Goal: Task Accomplishment & Management: Manage account settings

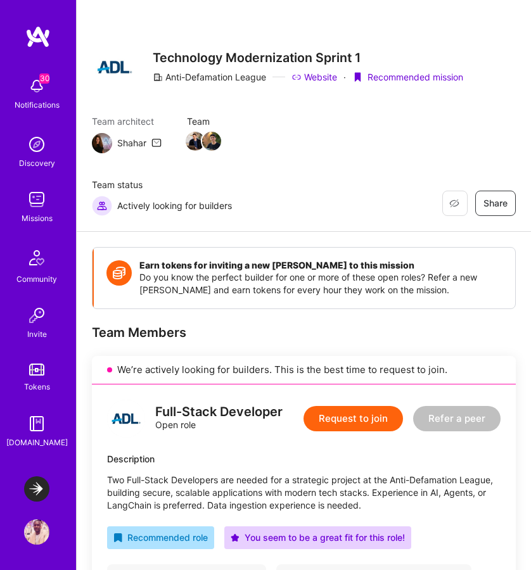
click at [32, 494] on img at bounding box center [36, 489] width 25 height 25
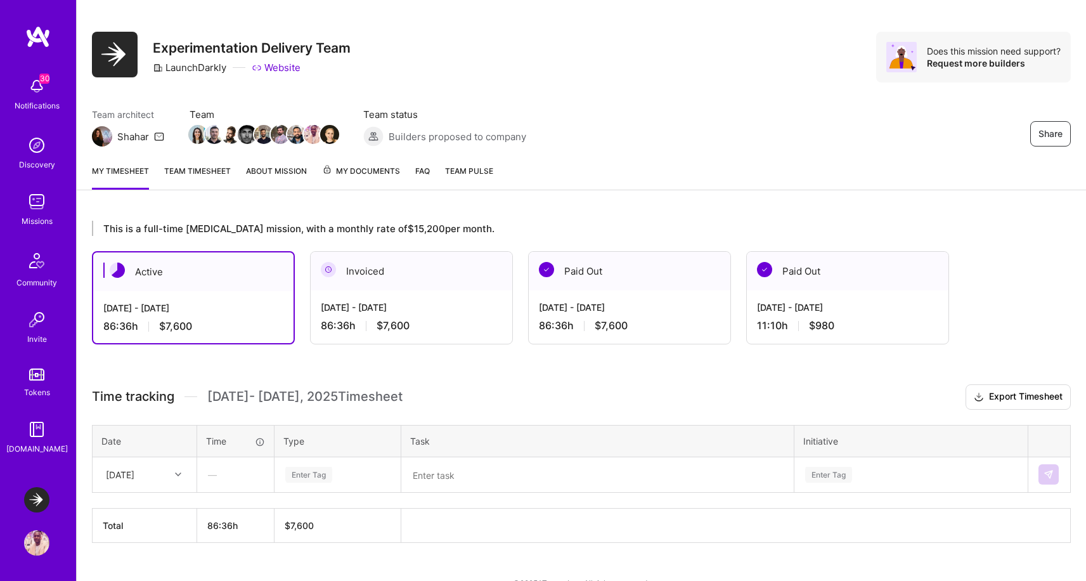
scroll to position [36, 0]
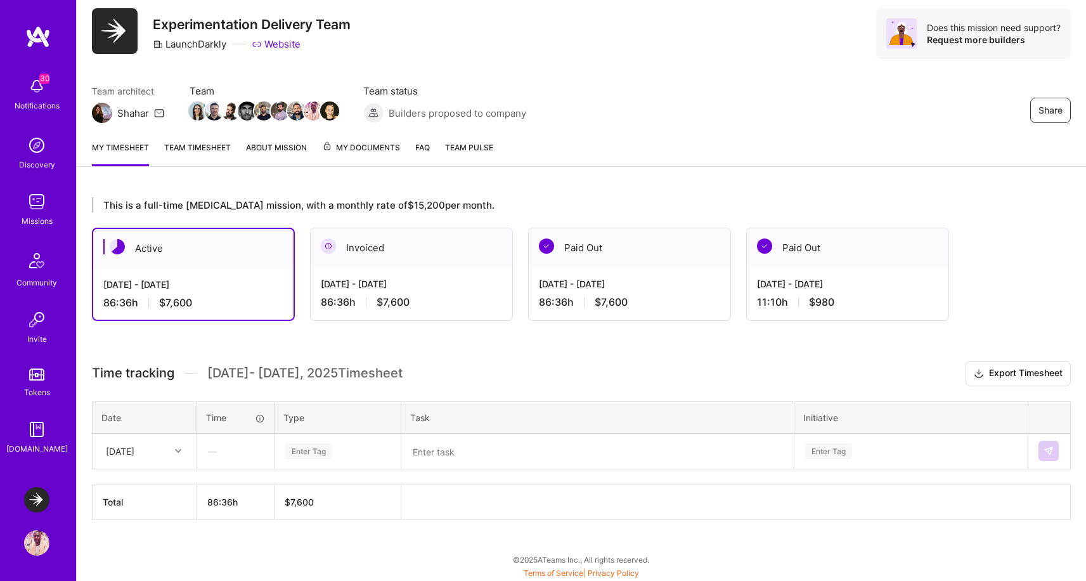
click at [210, 152] on link "Team timesheet" at bounding box center [197, 153] width 67 height 25
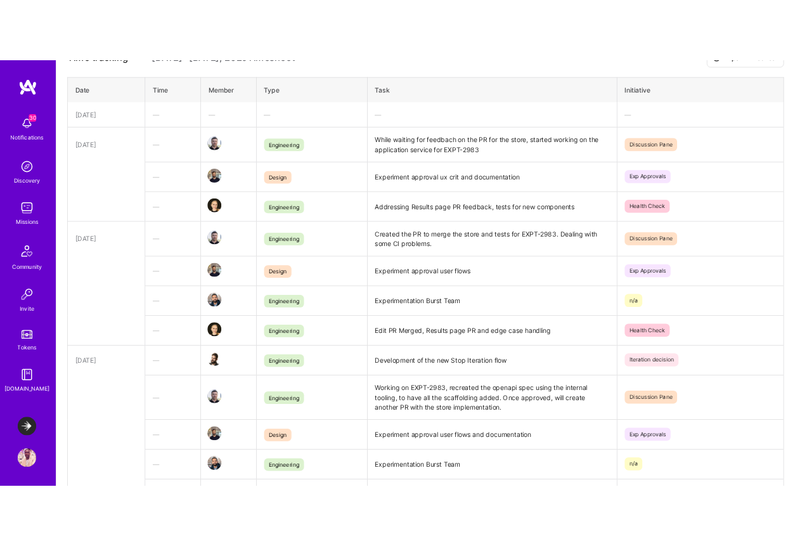
scroll to position [249, 0]
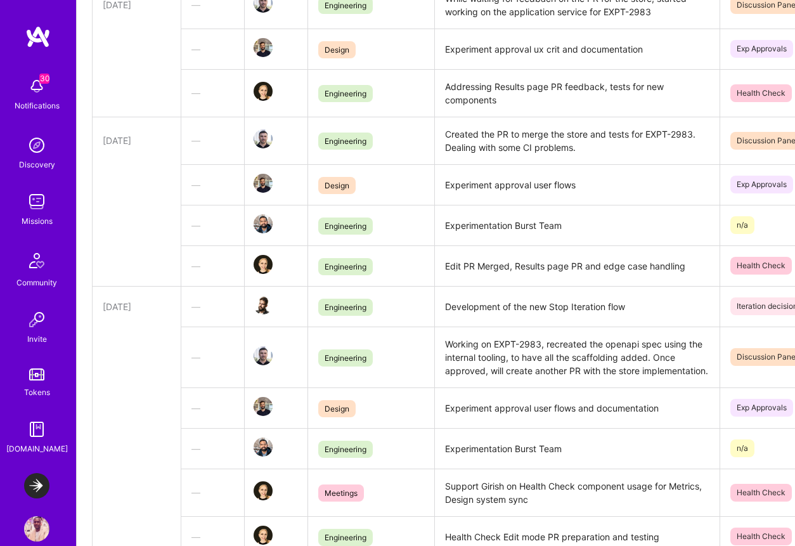
scroll to position [0, 0]
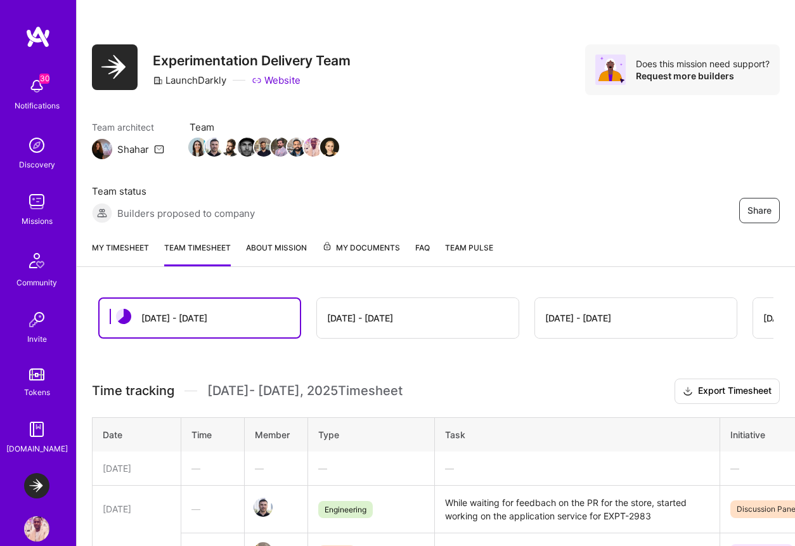
click at [119, 243] on link "My timesheet" at bounding box center [120, 253] width 57 height 25
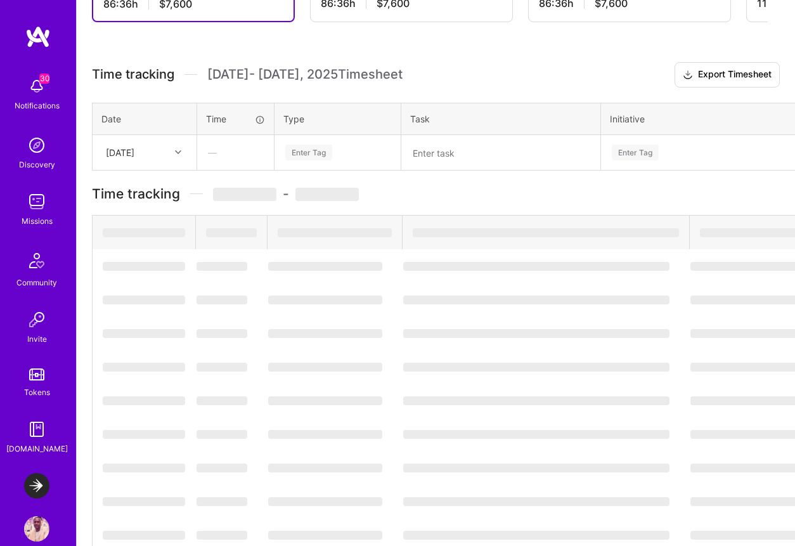
scroll to position [136, 0]
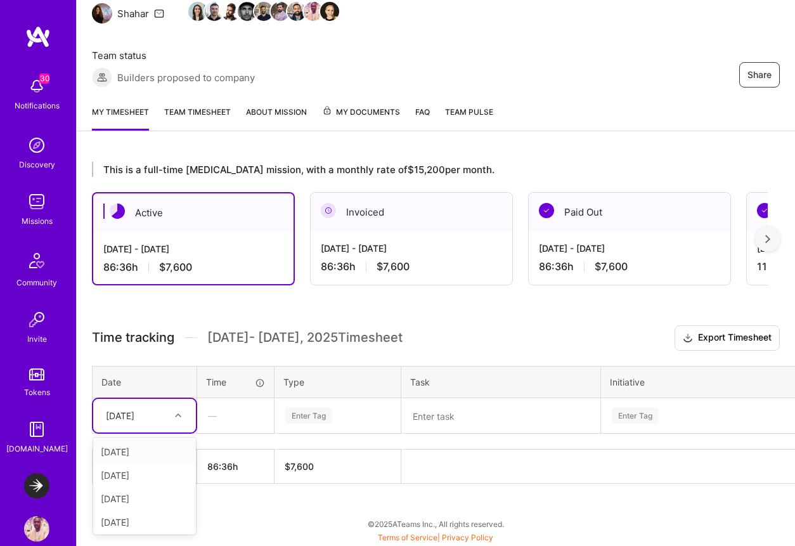
click at [172, 415] on div at bounding box center [180, 415] width 20 height 16
click at [172, 308] on div "This is a full-time [MEDICAL_DATA] mission, with a monthly rate of $15,200 per …" at bounding box center [436, 345] width 718 height 399
click at [165, 406] on div "[DATE]" at bounding box center [135, 415] width 70 height 21
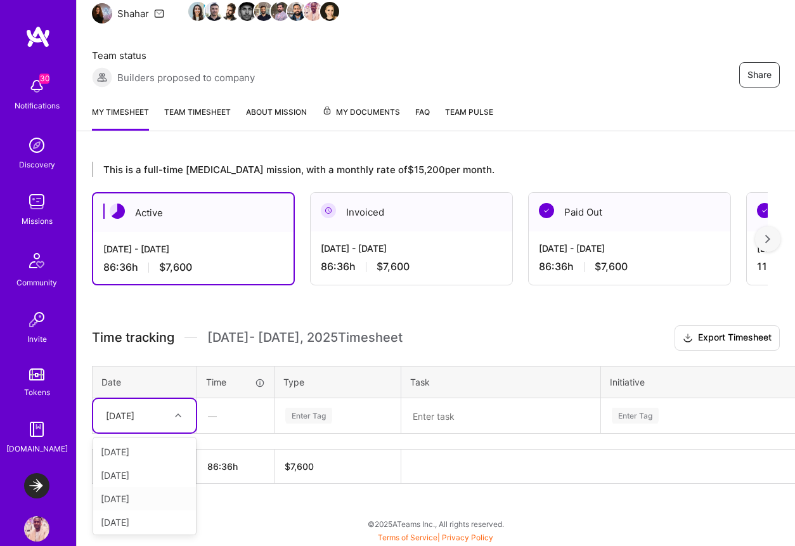
click at [148, 498] on div "[DATE]" at bounding box center [144, 498] width 103 height 23
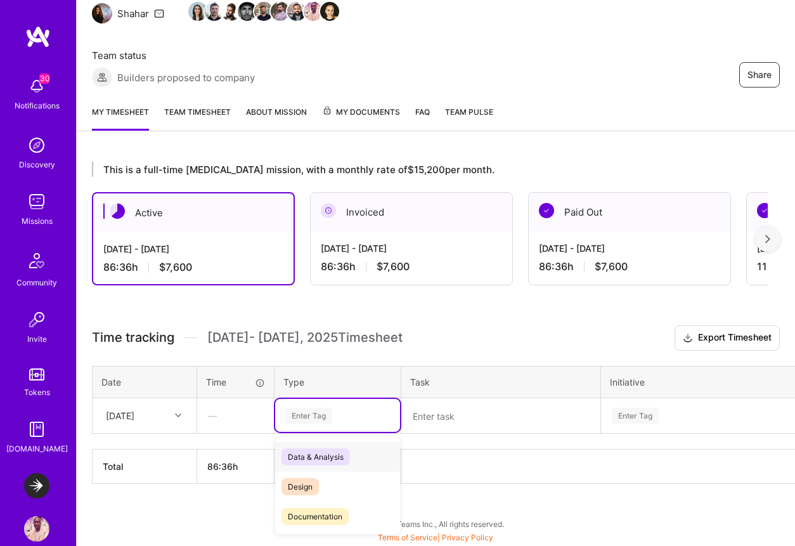
click at [317, 414] on div "Enter Tag" at bounding box center [308, 416] width 47 height 20
click at [338, 416] on div "Enter Tag" at bounding box center [337, 416] width 107 height 16
click at [337, 414] on div "Enter Tag" at bounding box center [337, 416] width 107 height 16
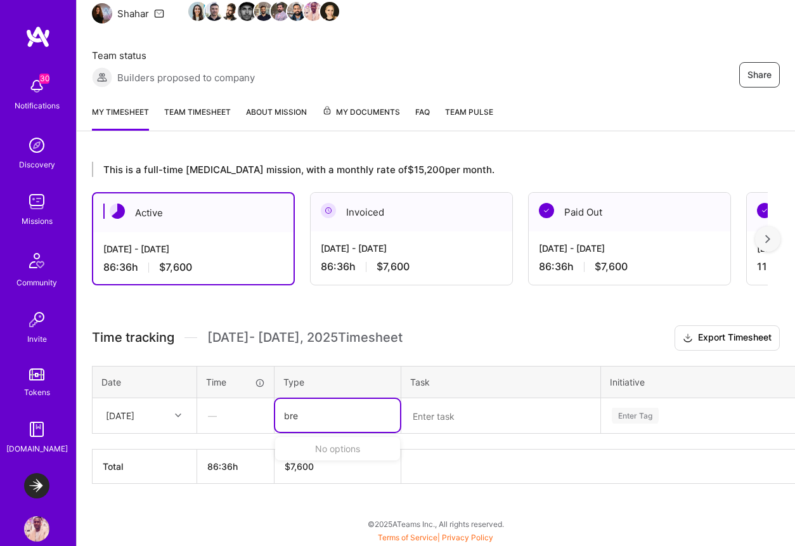
type input "e"
click at [321, 517] on span "Engineering" at bounding box center [308, 516] width 55 height 17
click at [528, 422] on textarea at bounding box center [500, 415] width 196 height 33
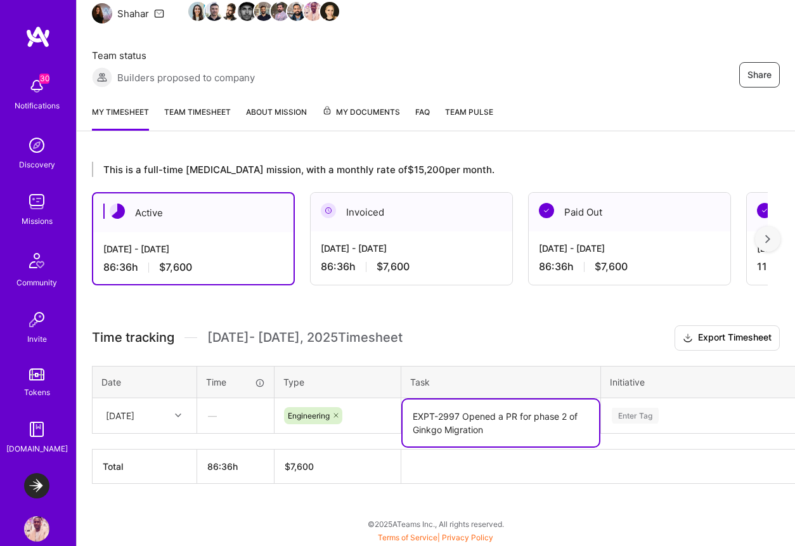
type textarea "EXPT-2997 Opened a PR for phase 2 of Ginkgo Migration"
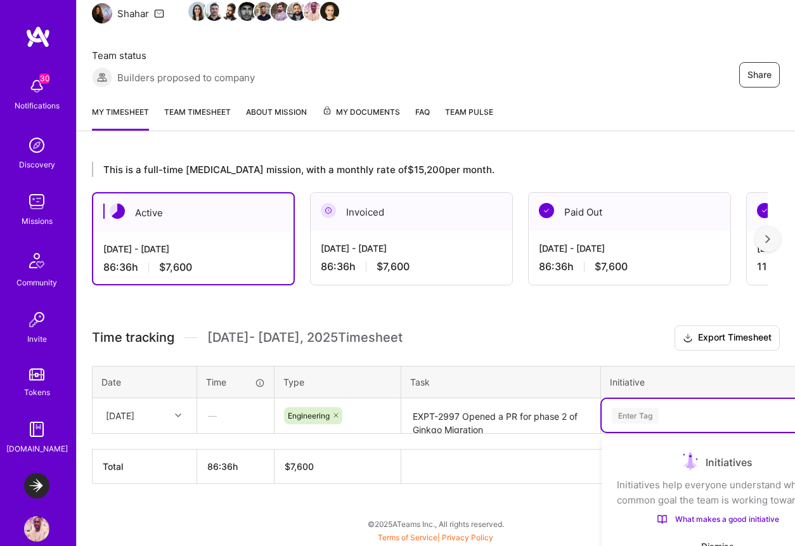
scroll to position [282, 0]
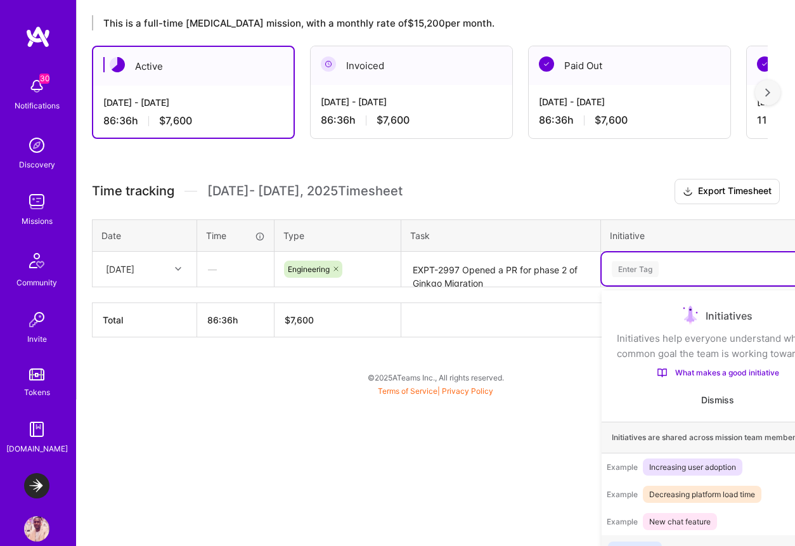
click at [530, 285] on div "option Onboarding focused, 1 of 19. 19 results available. Use Up and Down to ch…" at bounding box center [717, 268] width 232 height 33
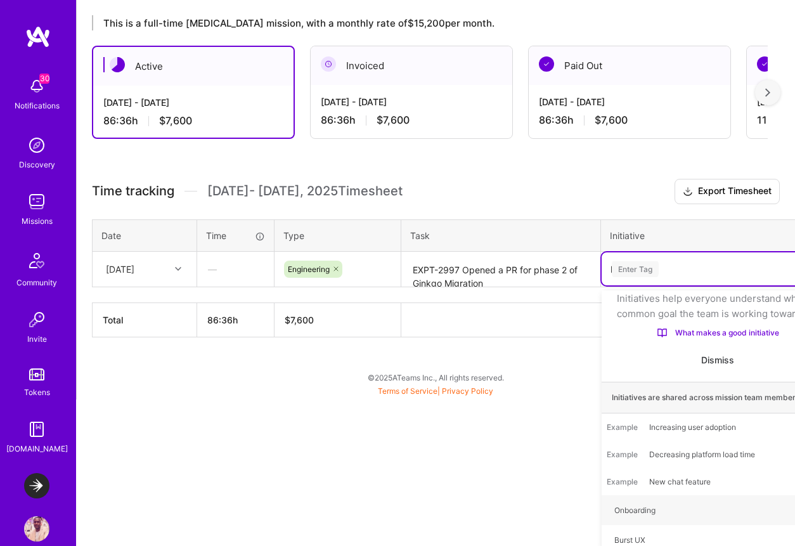
scroll to position [136, 0]
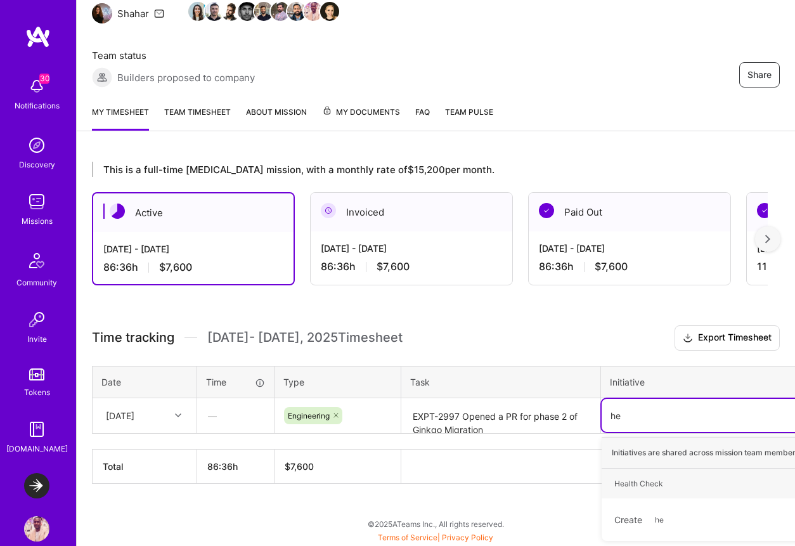
type input "hea"
type input "KTLO"
click at [530, 492] on span "KTLO" at bounding box center [664, 489] width 33 height 17
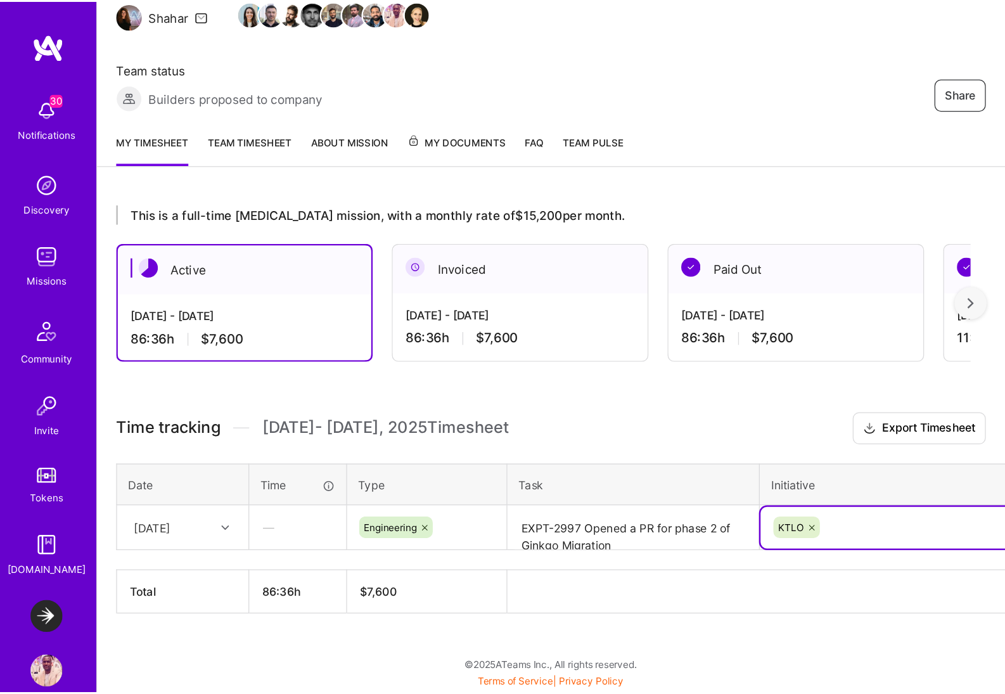
scroll to position [0, 0]
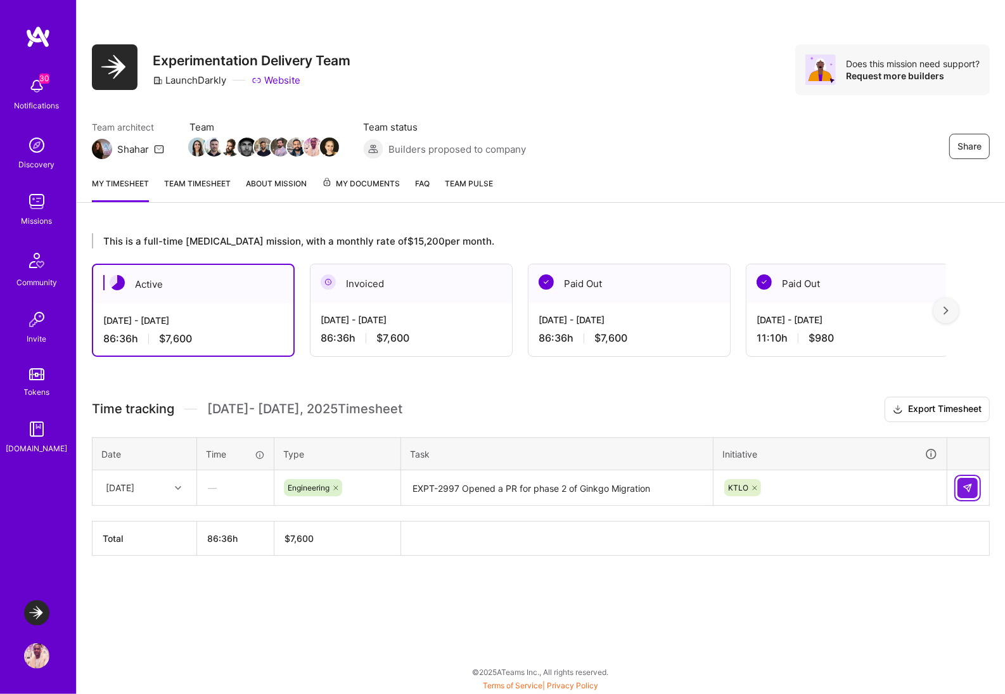
click at [530, 490] on button at bounding box center [968, 488] width 20 height 20
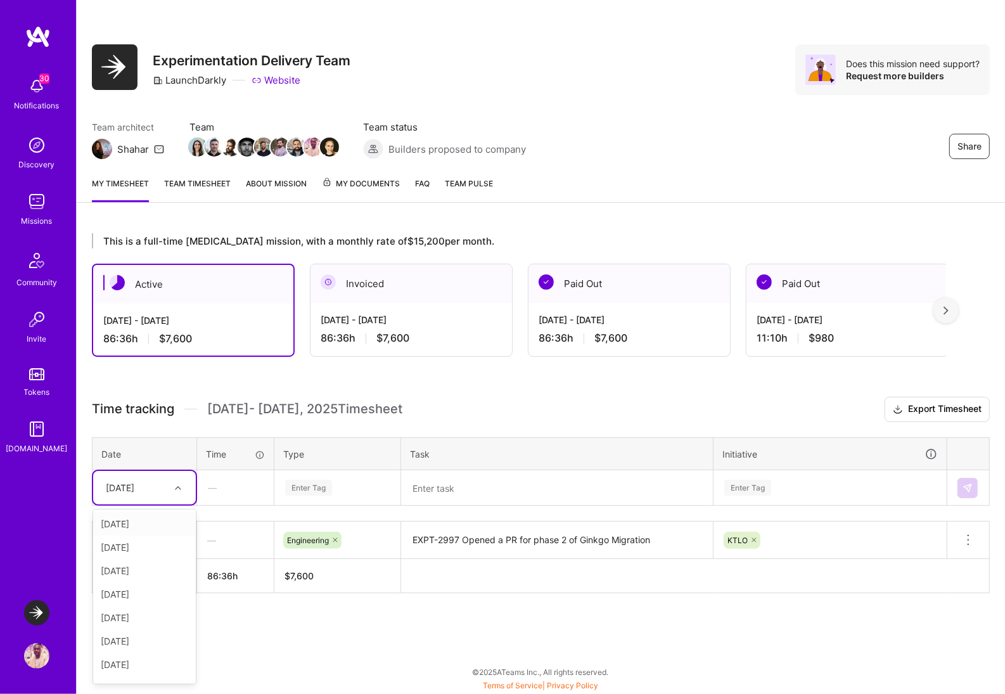
click at [160, 488] on div "[DATE]" at bounding box center [135, 487] width 70 height 21
click at [158, 570] on div "[DATE]" at bounding box center [144, 570] width 103 height 23
click at [446, 501] on textarea at bounding box center [556, 489] width 309 height 34
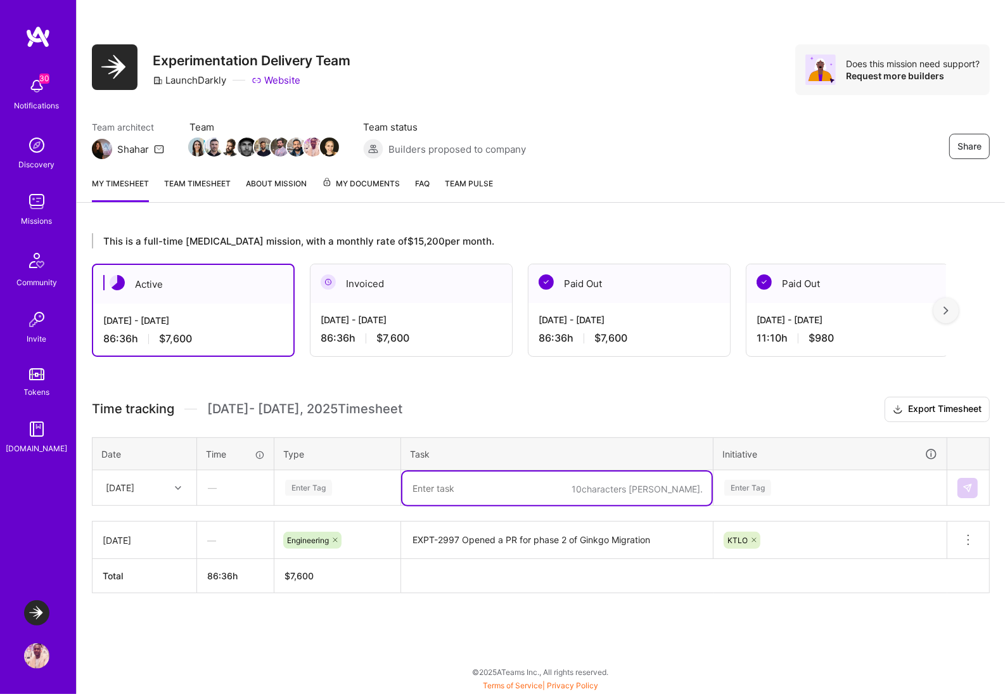
paste textarea "EXPT-2997 Opened a PR for phase 2 of Ginkgo Migration"
click at [462, 489] on textarea "EXPT-2997 Opened a PR for phase 2 of Ginkgo Migration" at bounding box center [556, 489] width 309 height 34
click at [463, 489] on textarea "EXPT-2997 Opened a PR for phase 2 of Ginkgo Migration" at bounding box center [556, 489] width 309 height 34
type textarea "EXPT-2997 Opened a PR for phase 2 of Ginkgo Migration"
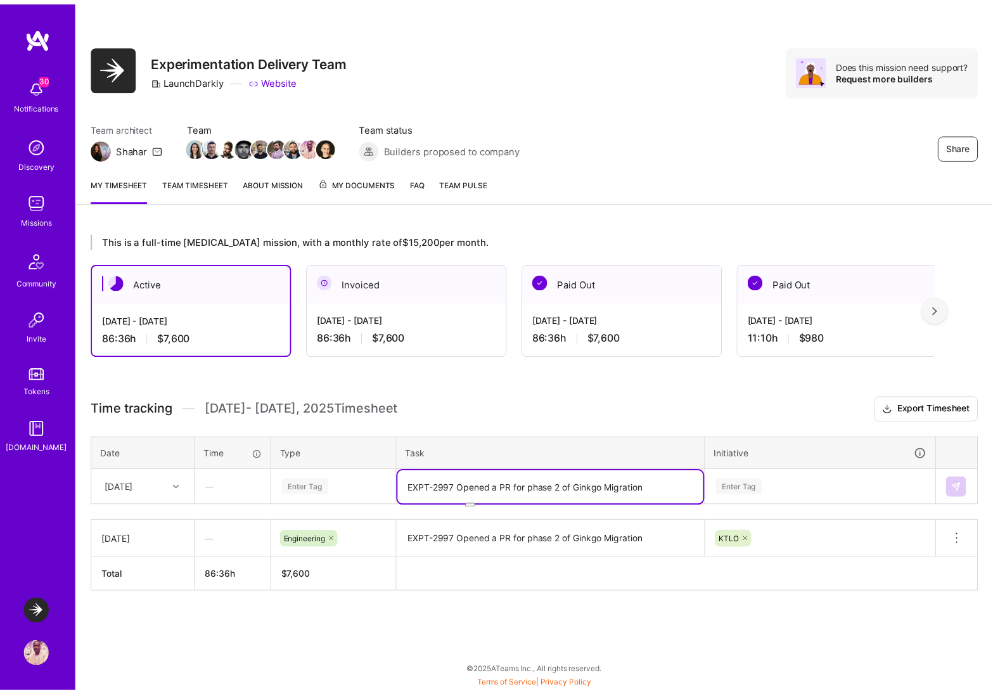
scroll to position [74, 0]
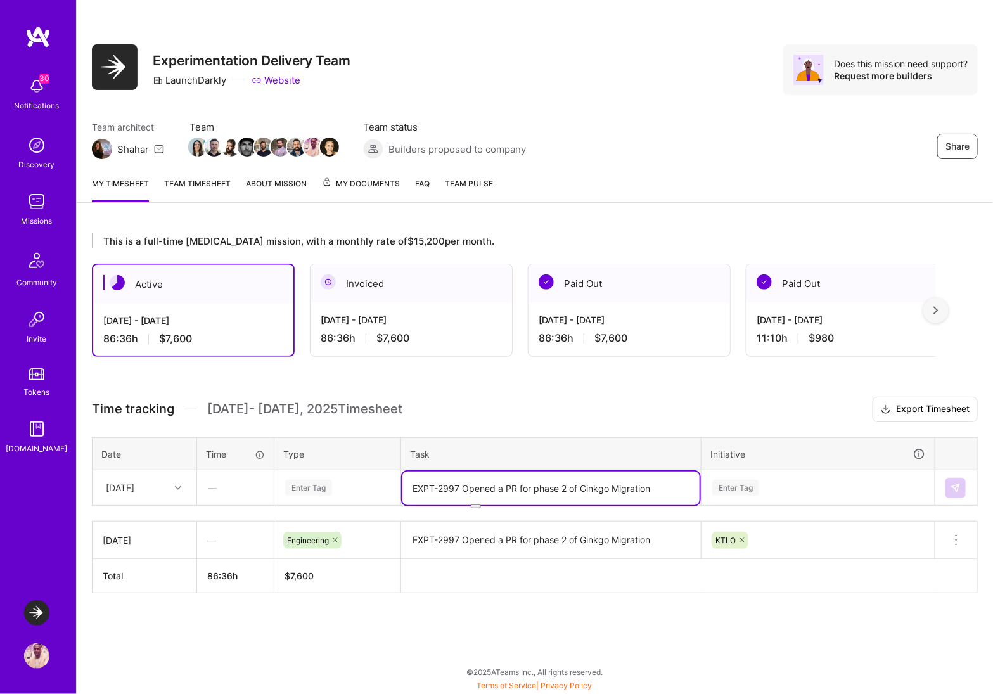
click at [530, 491] on div "Enter Tag" at bounding box center [818, 488] width 232 height 33
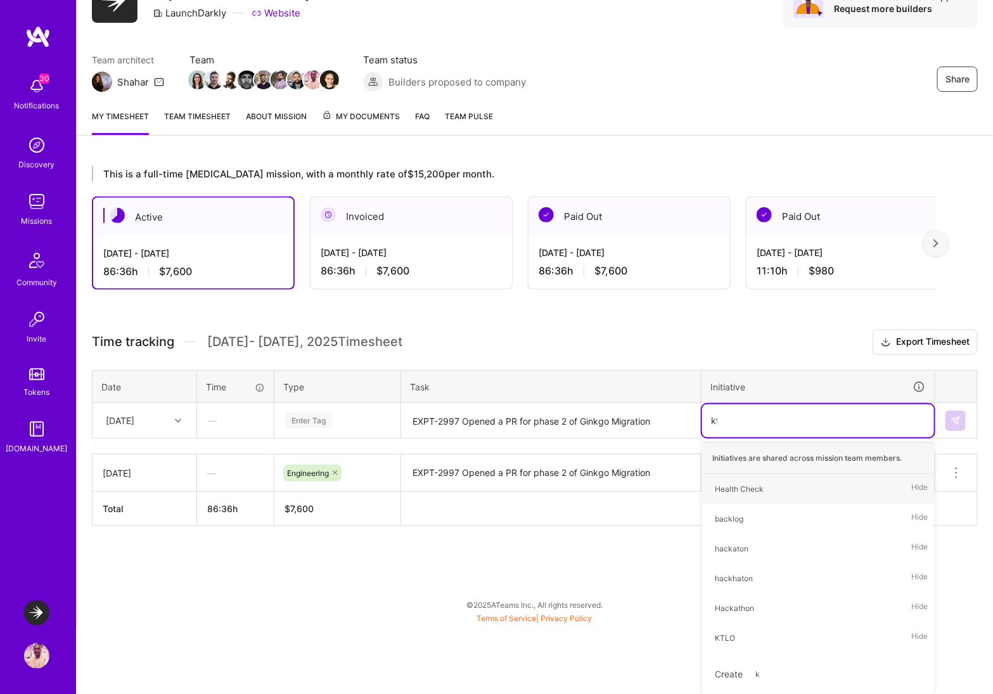
scroll to position [0, 0]
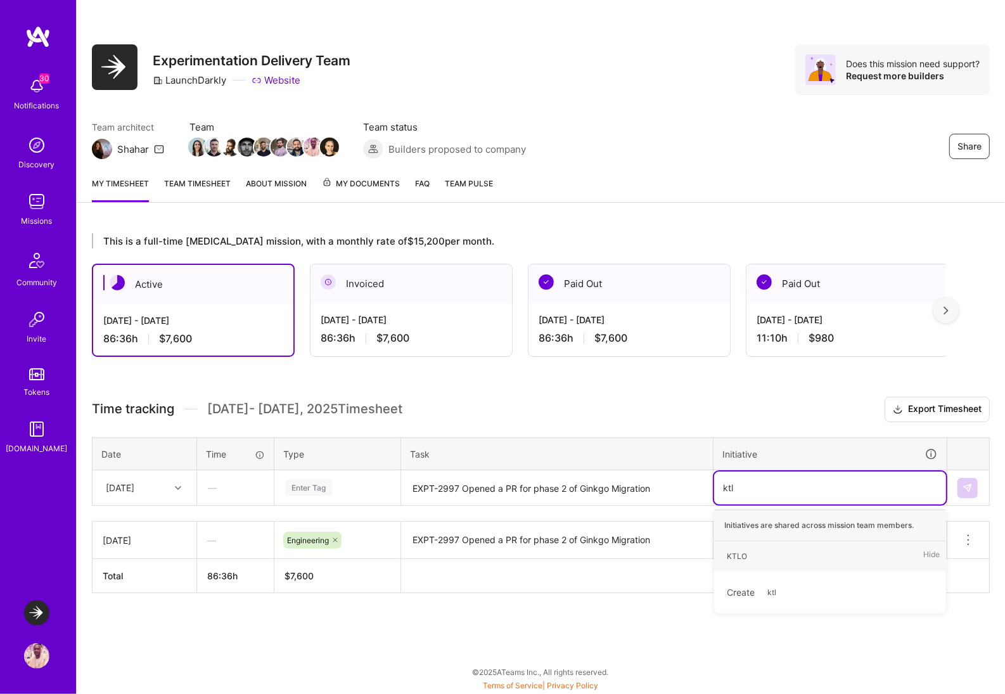
type input "ktlo"
click at [530, 553] on div "KTLO Hide" at bounding box center [830, 556] width 232 height 30
click at [530, 488] on textarea "EXPT-2997 Opened a PR for phase 2 of Ginkgo Migration" at bounding box center [556, 489] width 309 height 34
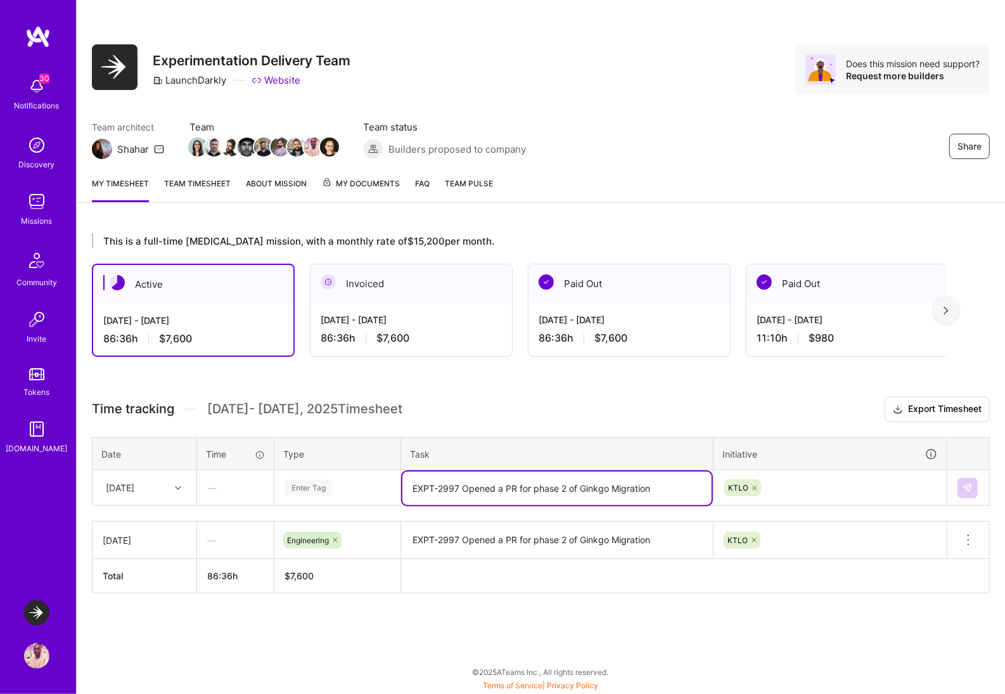
click at [530, 488] on textarea "EXPT-2997 Opened a PR for phase 2 of Ginkgo Migration" at bounding box center [556, 489] width 309 height 34
click at [311, 489] on div "Enter Tag" at bounding box center [308, 488] width 47 height 20
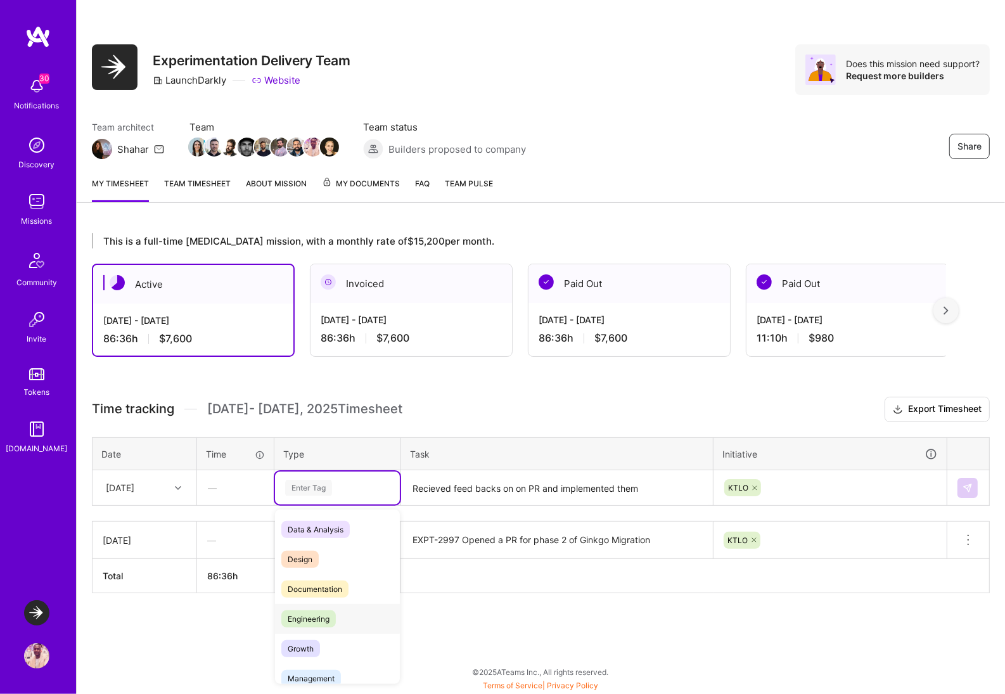
click at [318, 570] on span "Engineering" at bounding box center [308, 618] width 55 height 17
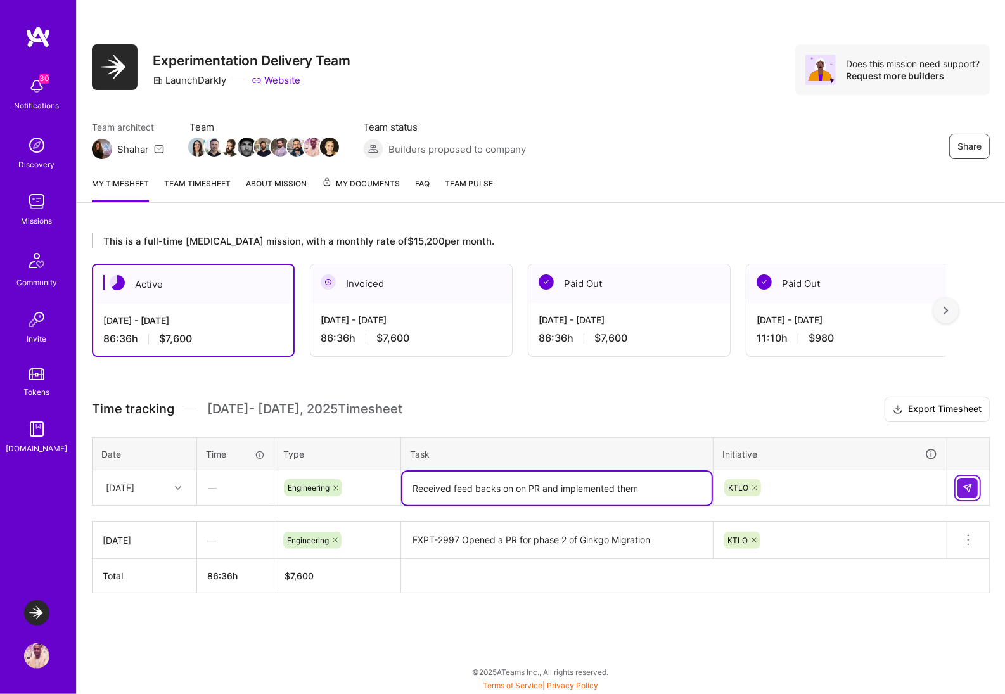
type textarea "Received feed backs on on PR and implemented them"
click at [530, 478] on button at bounding box center [968, 488] width 20 height 20
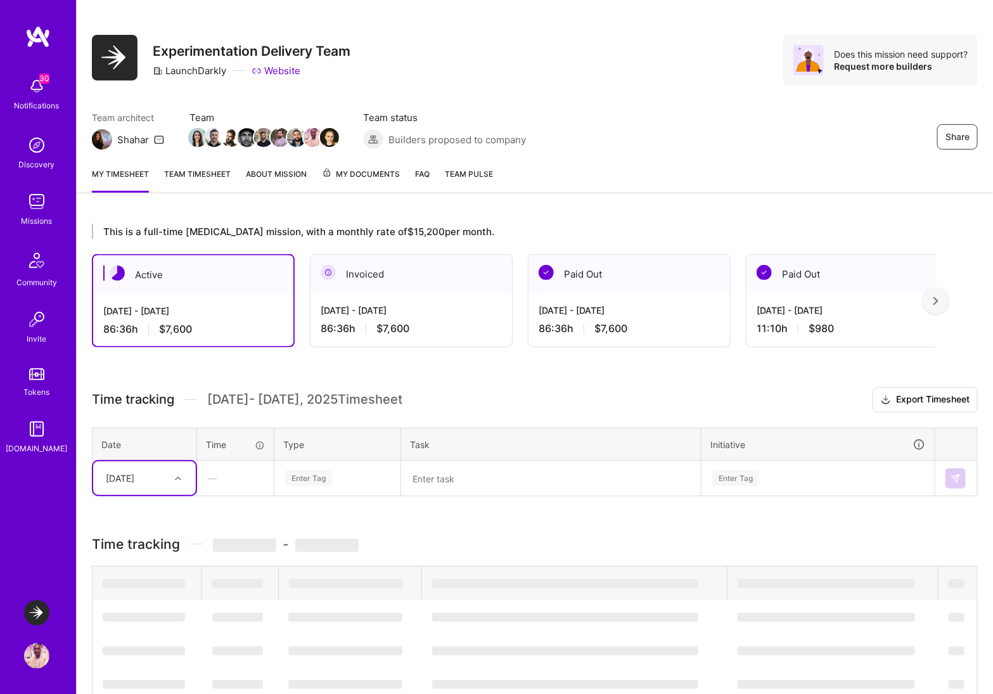
click at [134, 480] on div "[DATE]" at bounding box center [120, 478] width 29 height 13
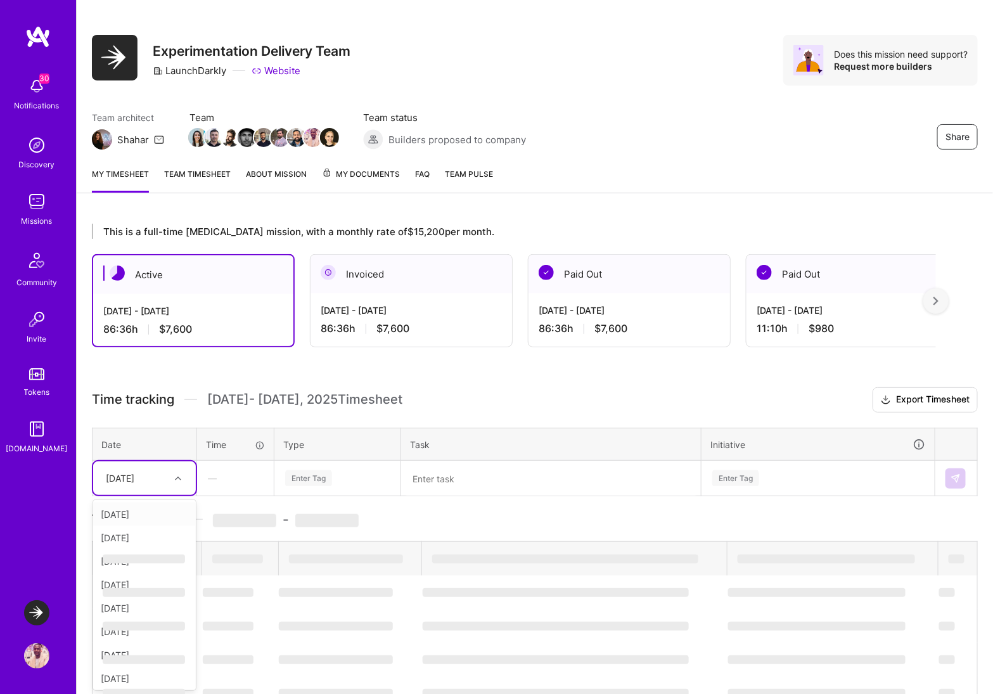
scroll to position [4, 0]
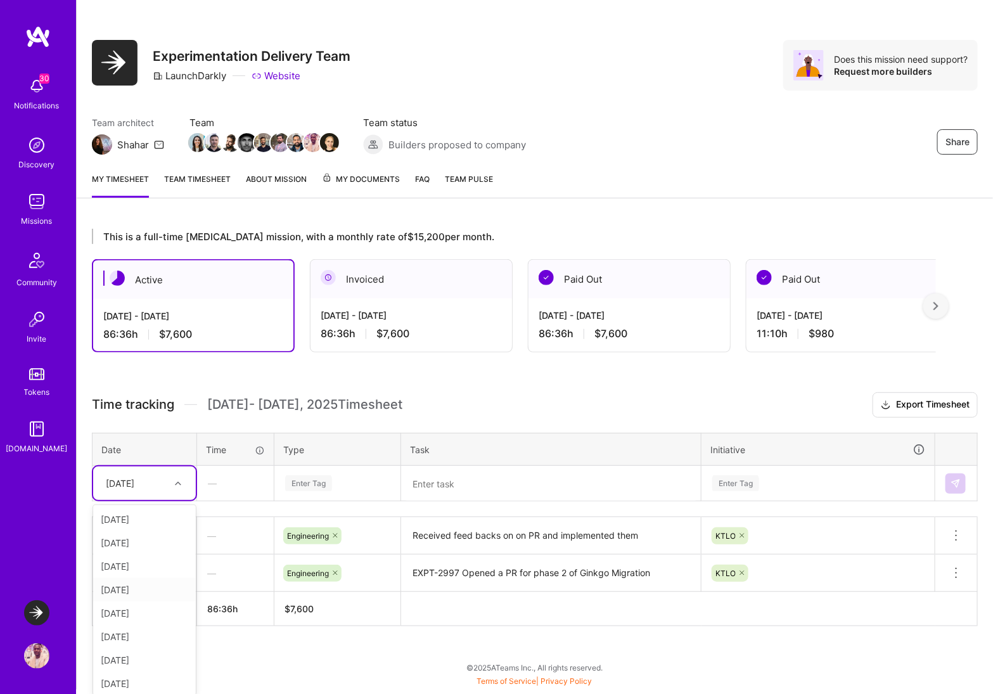
click at [157, 570] on div "[DATE]" at bounding box center [144, 589] width 103 height 23
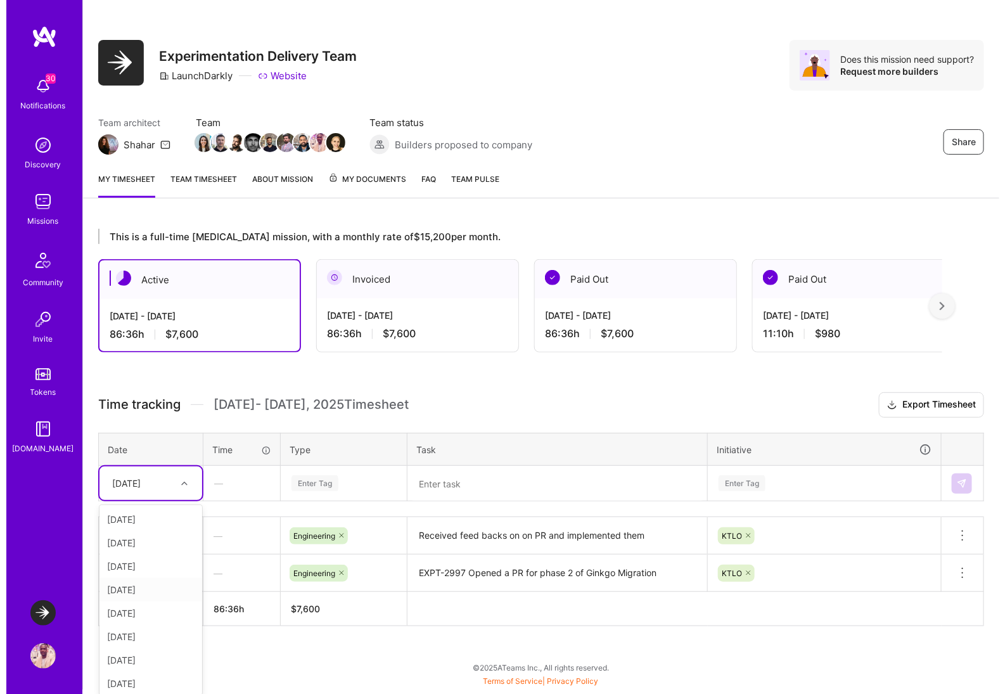
scroll to position [0, 0]
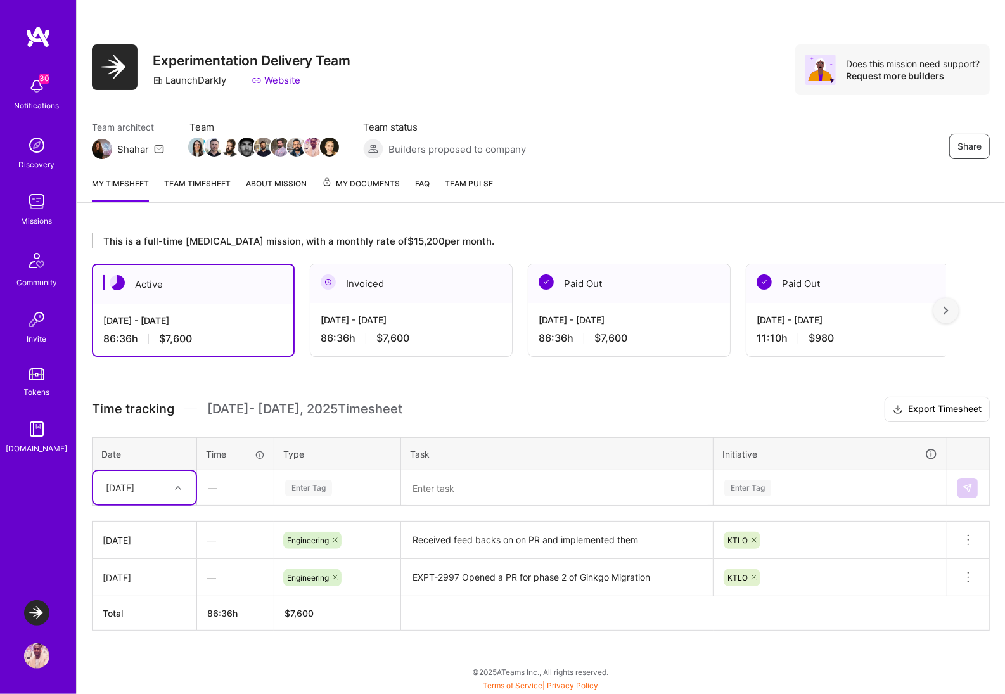
click at [450, 491] on textarea at bounding box center [556, 489] width 309 height 34
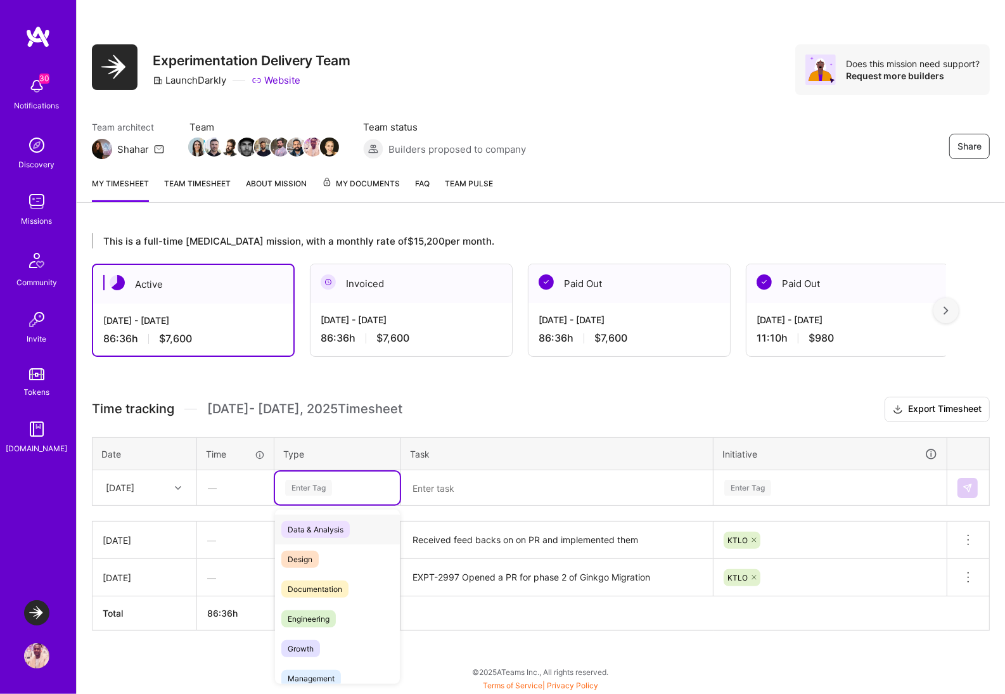
click at [335, 483] on div "Enter Tag" at bounding box center [337, 488] width 107 height 16
type input "e"
click at [330, 570] on div "Engineering" at bounding box center [337, 589] width 125 height 30
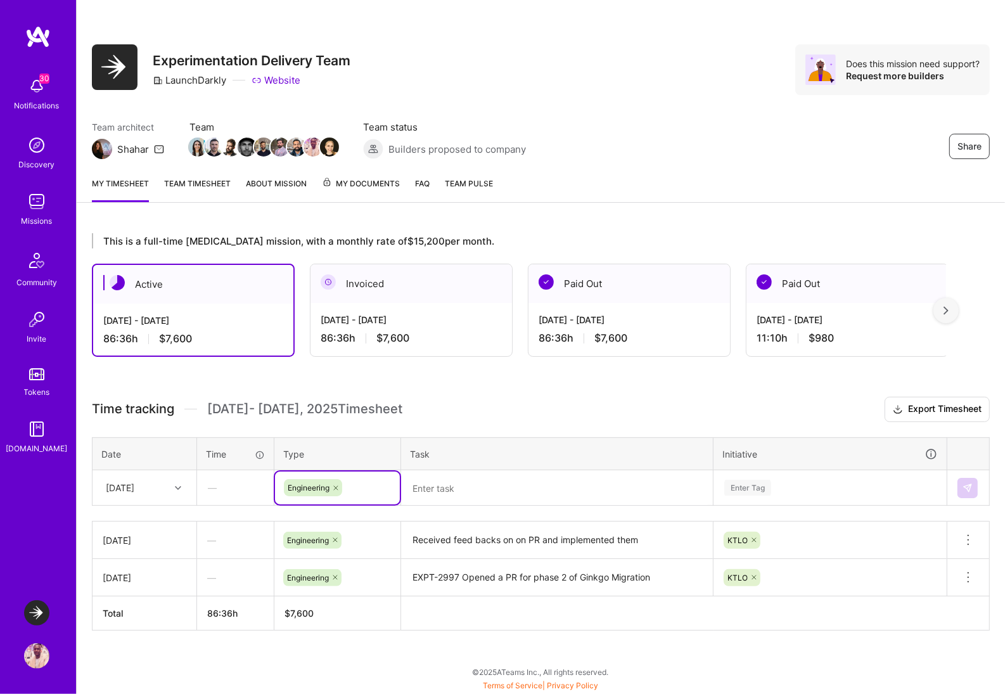
click at [459, 504] on div "Time tracking [DATE] - [DATE] Timesheet Export Timesheet Date Time Type Task In…" at bounding box center [541, 514] width 898 height 234
click at [462, 498] on textarea at bounding box center [556, 489] width 309 height 34
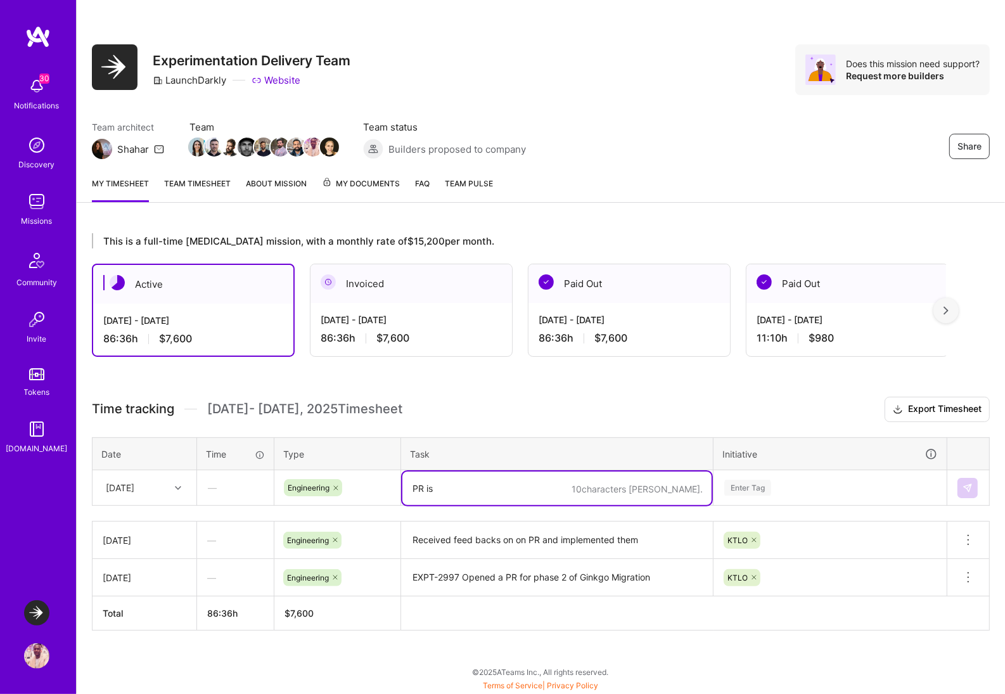
type textarea "PR is"
paste textarea "EXPT-2997 Opened a PR for phase 2 of Ginkgo Migration"
click at [485, 486] on textarea "PR for EXPT-2997 is merged and that cl" at bounding box center [556, 489] width 309 height 34
type textarea "PR for EXPT-2998 is merged and that concludes the feature"
click at [530, 488] on div "Enter Tag" at bounding box center [830, 488] width 232 height 33
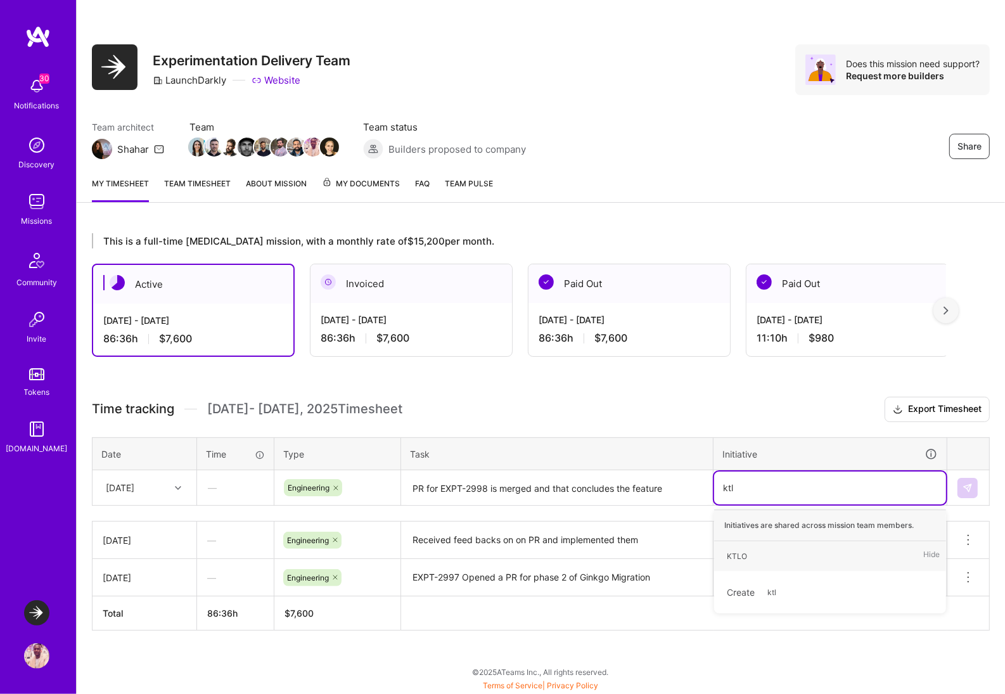
type input "ktlo"
click at [530, 555] on div "KTLO Hide" at bounding box center [830, 556] width 232 height 30
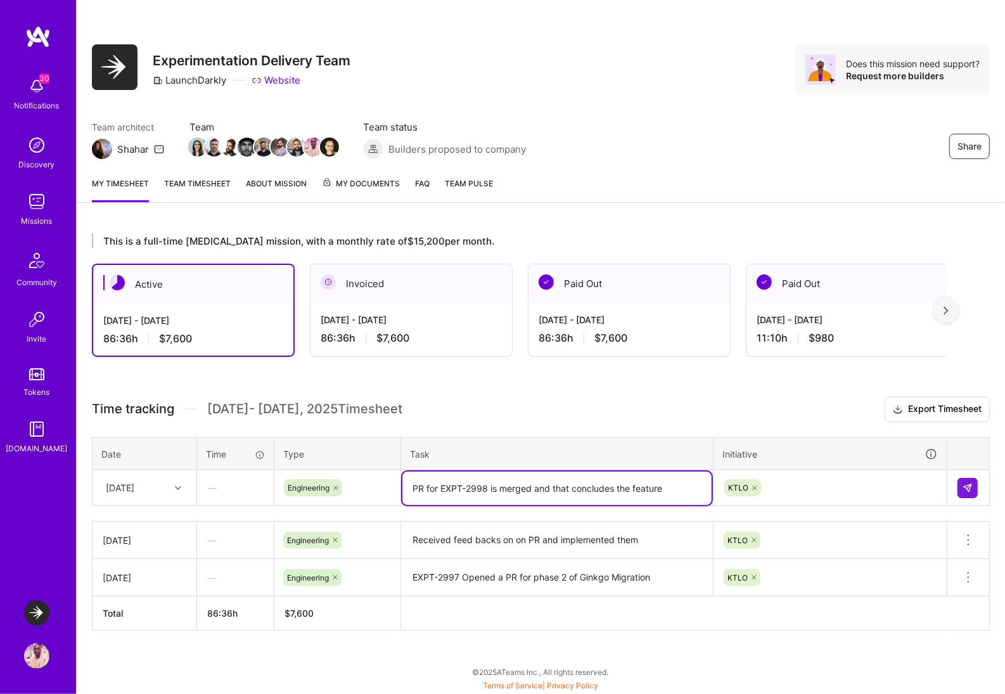
click at [530, 484] on textarea "PR for EXPT-2998 is merged and that concludes the feature" at bounding box center [556, 489] width 309 height 34
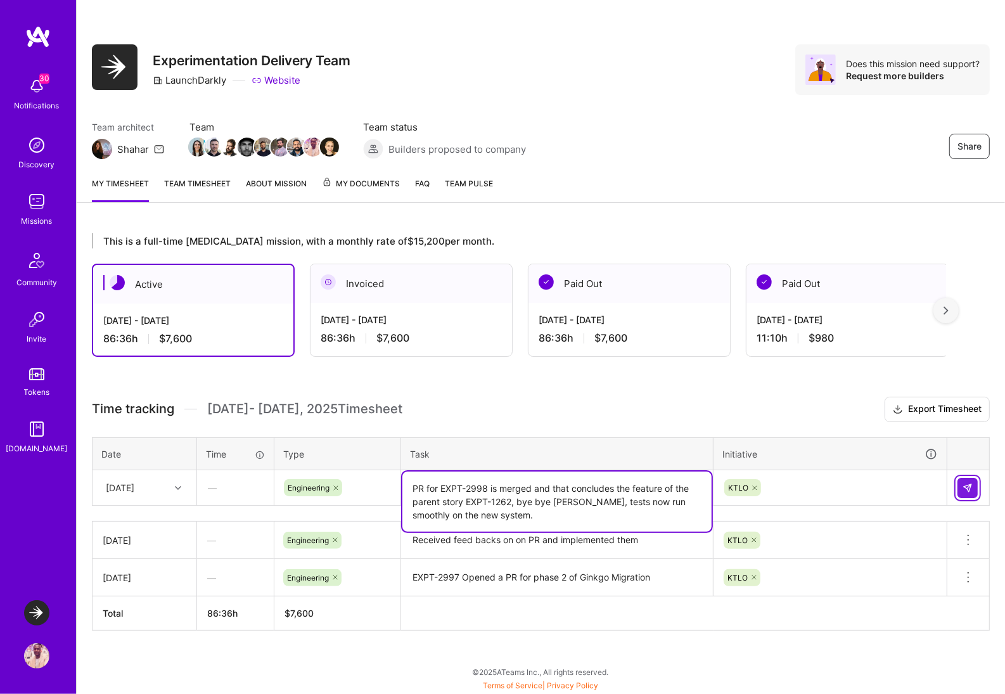
type textarea "PR for EXPT-2998 is merged and that concludes the feature of the parent story E…"
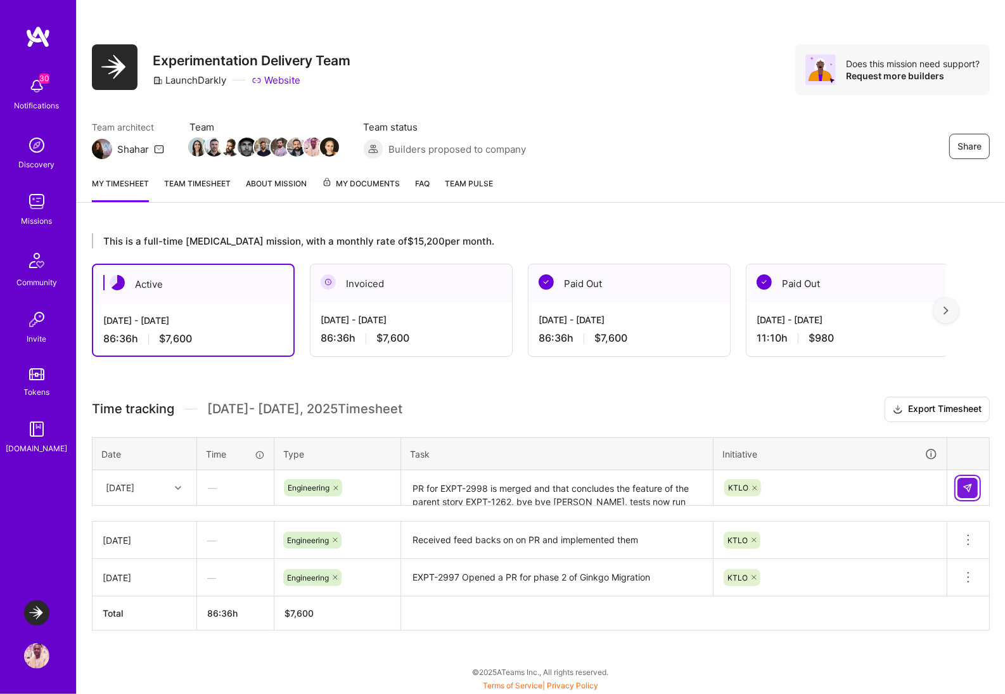
click at [530, 480] on button at bounding box center [968, 488] width 20 height 20
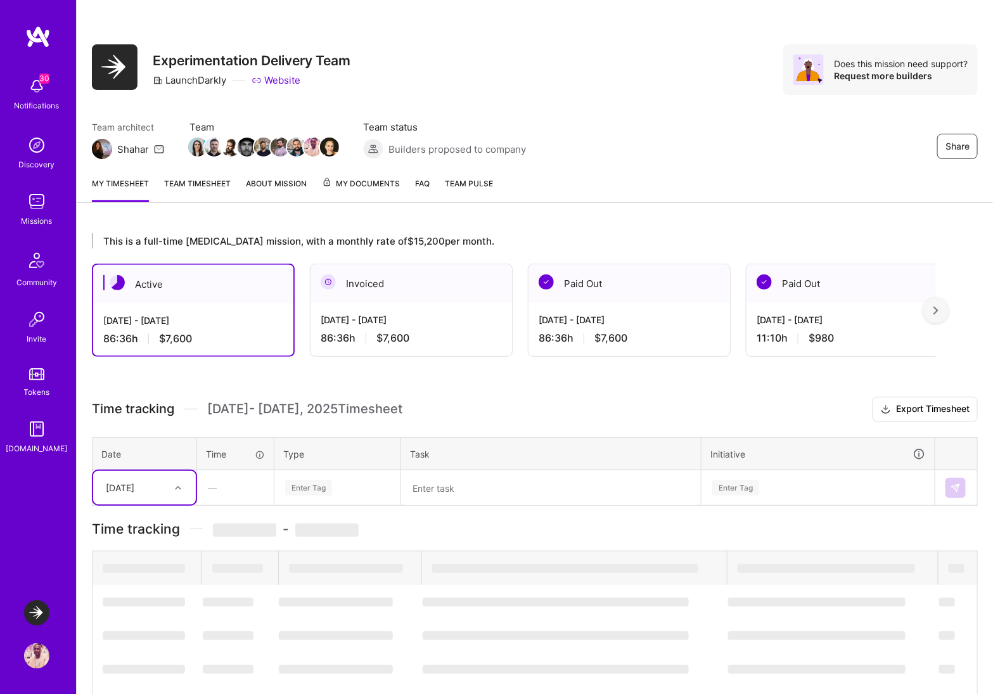
scroll to position [10, 0]
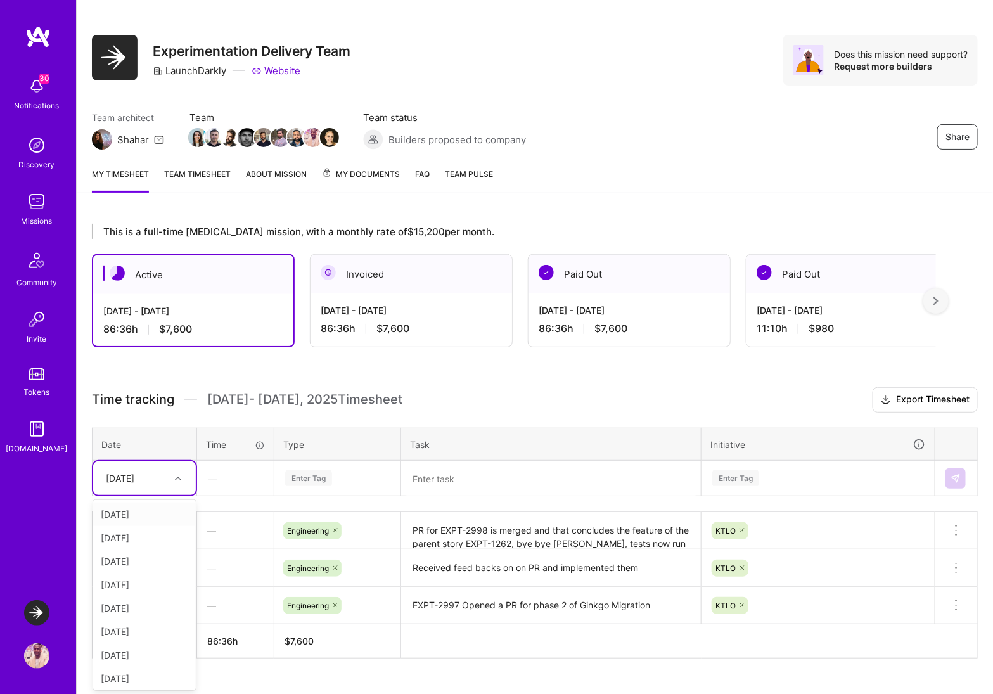
click at [162, 482] on div "[DATE]" at bounding box center [135, 478] width 70 height 21
click at [144, 570] on div "[DATE]" at bounding box center [144, 607] width 103 height 23
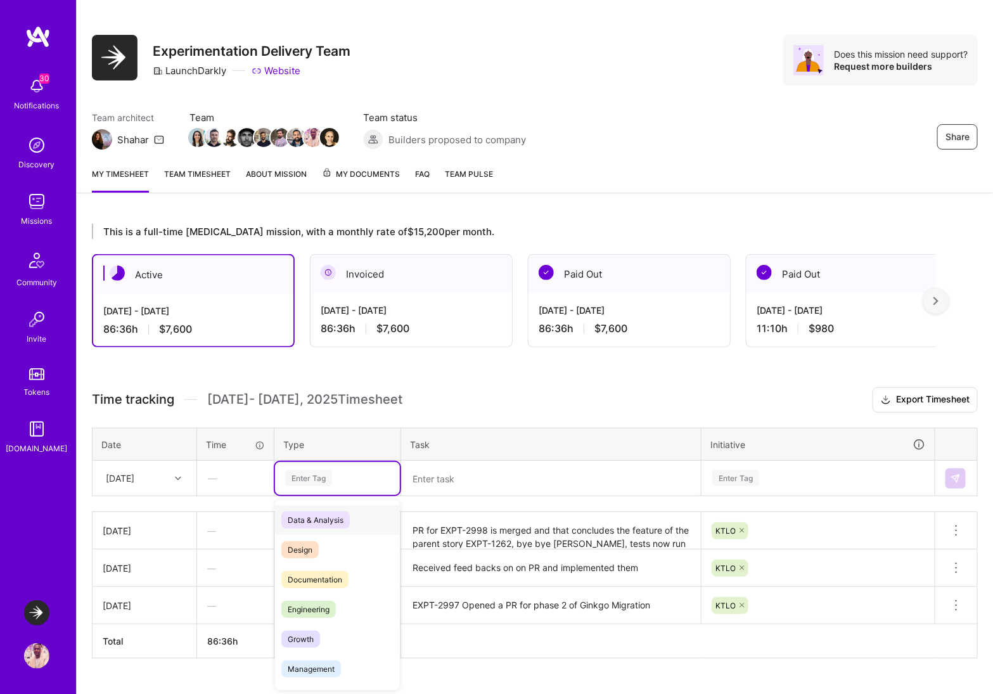
click at [309, 485] on div "Enter Tag" at bounding box center [308, 478] width 47 height 20
click at [326, 570] on span "Engineering" at bounding box center [308, 609] width 55 height 17
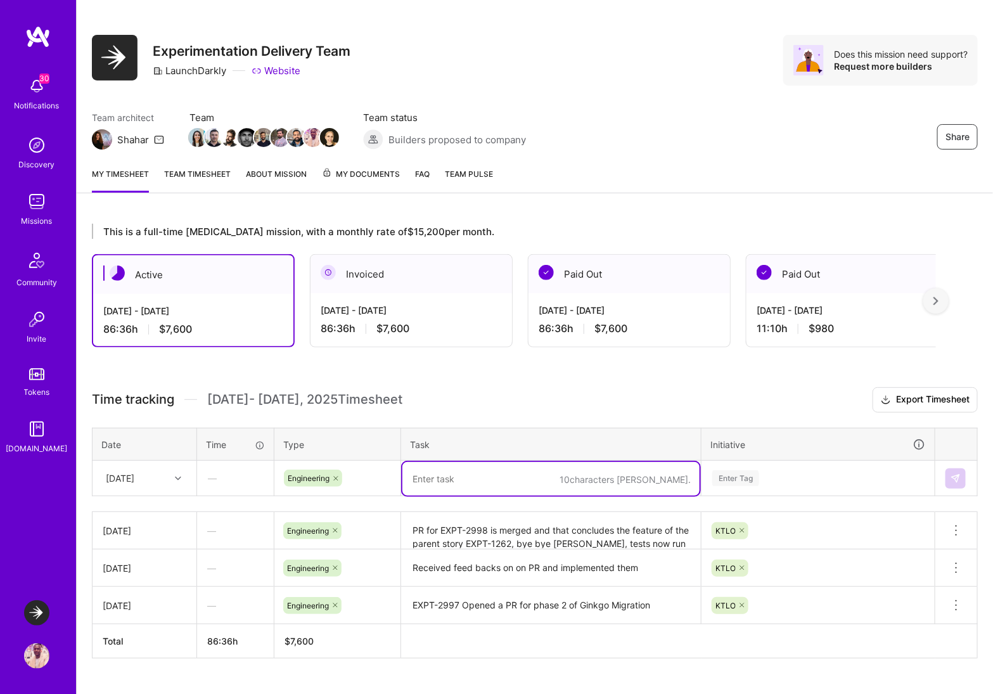
click at [468, 478] on textarea at bounding box center [550, 479] width 297 height 34
drag, startPoint x: 508, startPoint y: 477, endPoint x: 532, endPoint y: 476, distance: 24.1
click at [530, 476] on textarea "Started going through a new EPIC images and experiments" at bounding box center [550, 479] width 297 height 34
type textarea "Started going through the tech spec for a new EPIC images and experiments"
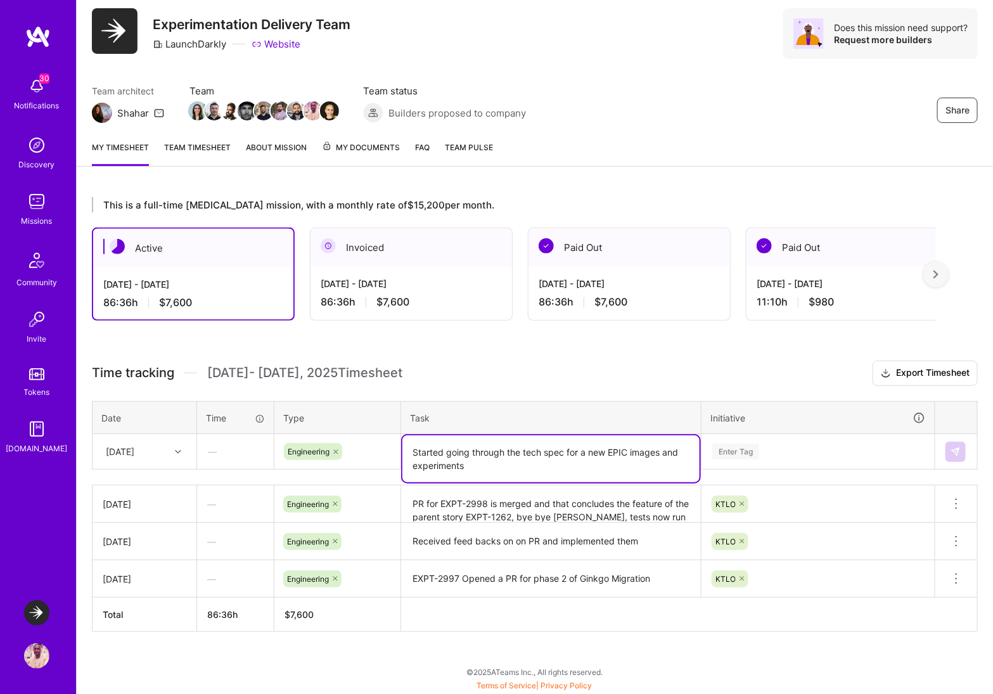
click at [530, 468] on div "Enter Tag" at bounding box center [818, 451] width 232 height 33
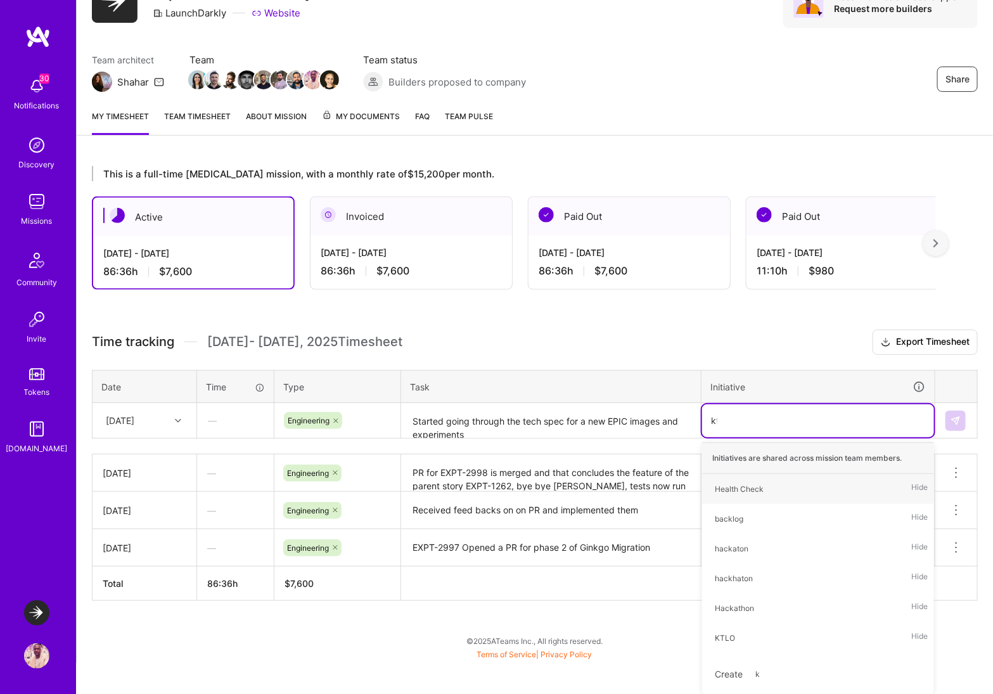
scroll to position [36, 0]
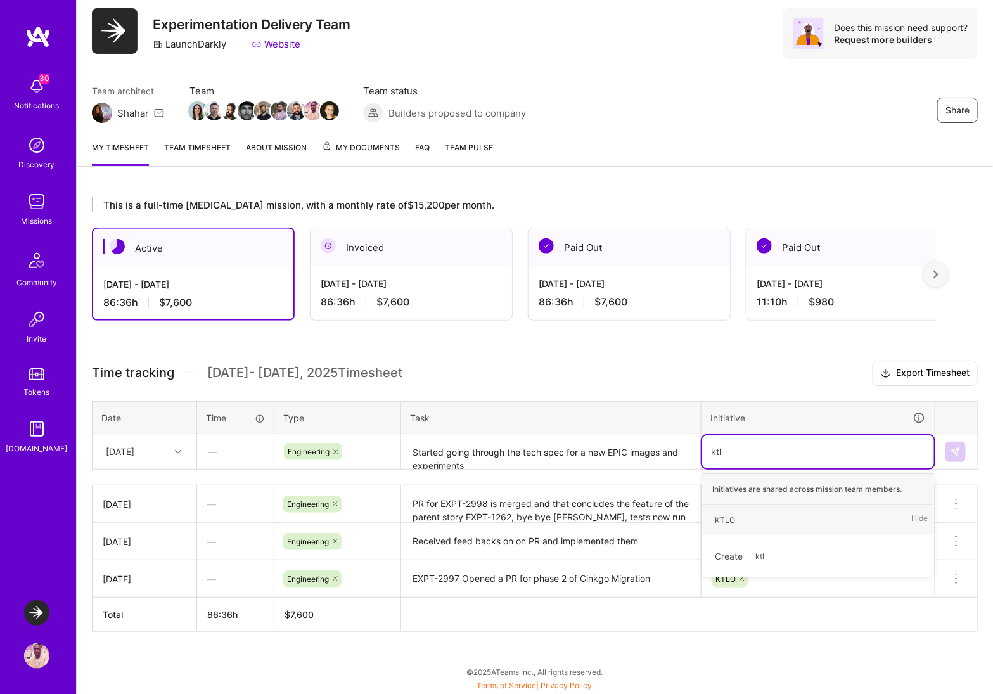
type input "ktlo"
click at [530, 522] on div "KTLO Hide" at bounding box center [818, 520] width 232 height 30
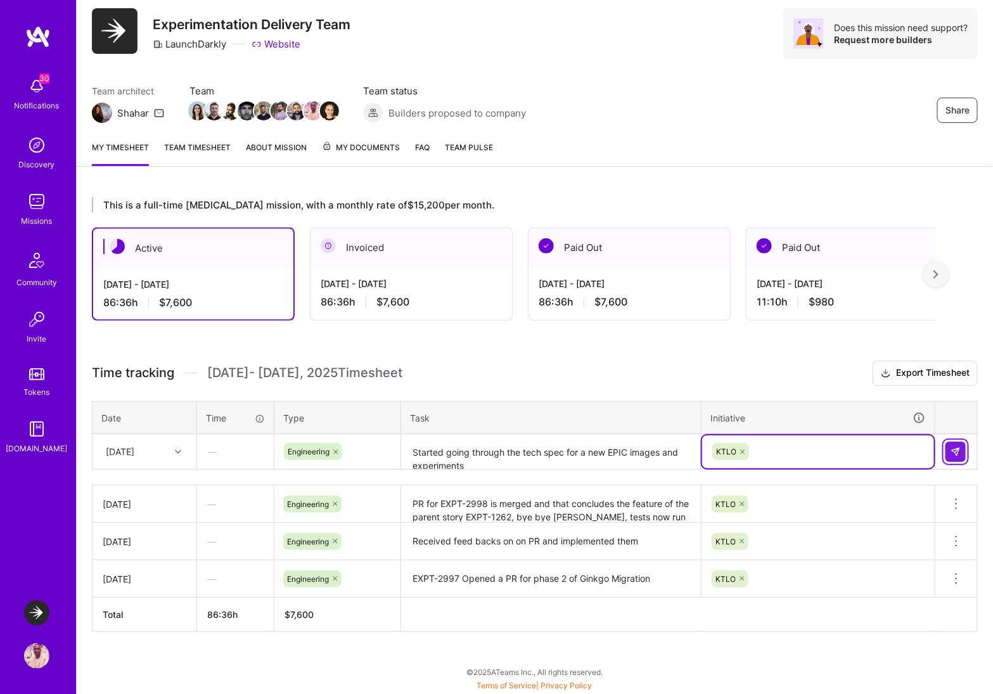
click at [530, 450] on img at bounding box center [956, 452] width 10 height 10
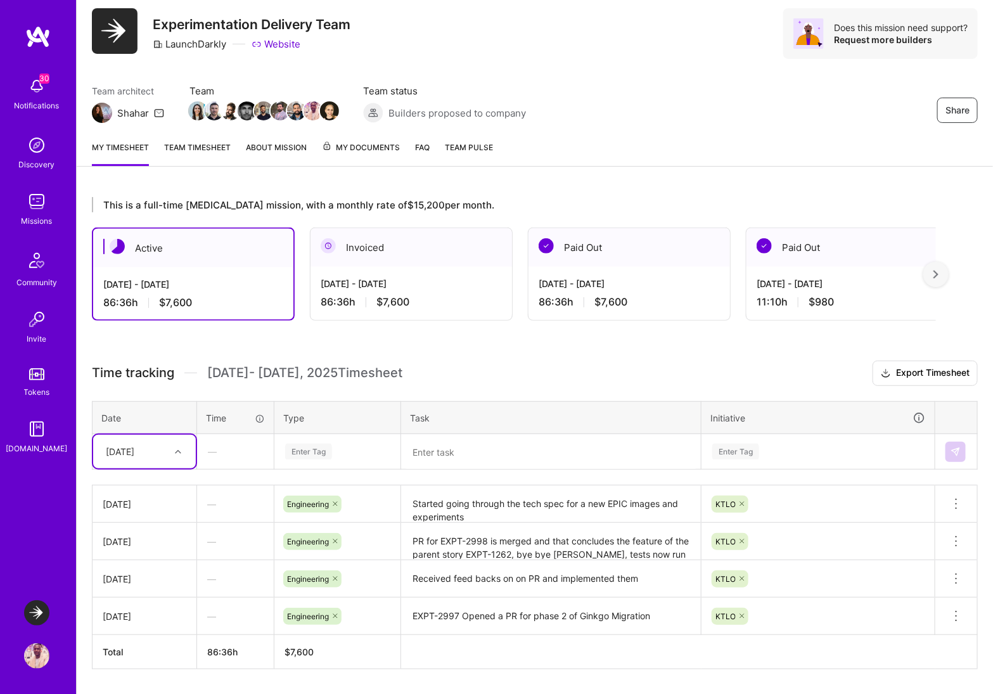
click at [134, 453] on div "[DATE]" at bounding box center [120, 451] width 29 height 13
click at [135, 570] on div "[DATE]" at bounding box center [144, 604] width 103 height 23
click at [328, 459] on div "Enter Tag" at bounding box center [337, 451] width 125 height 33
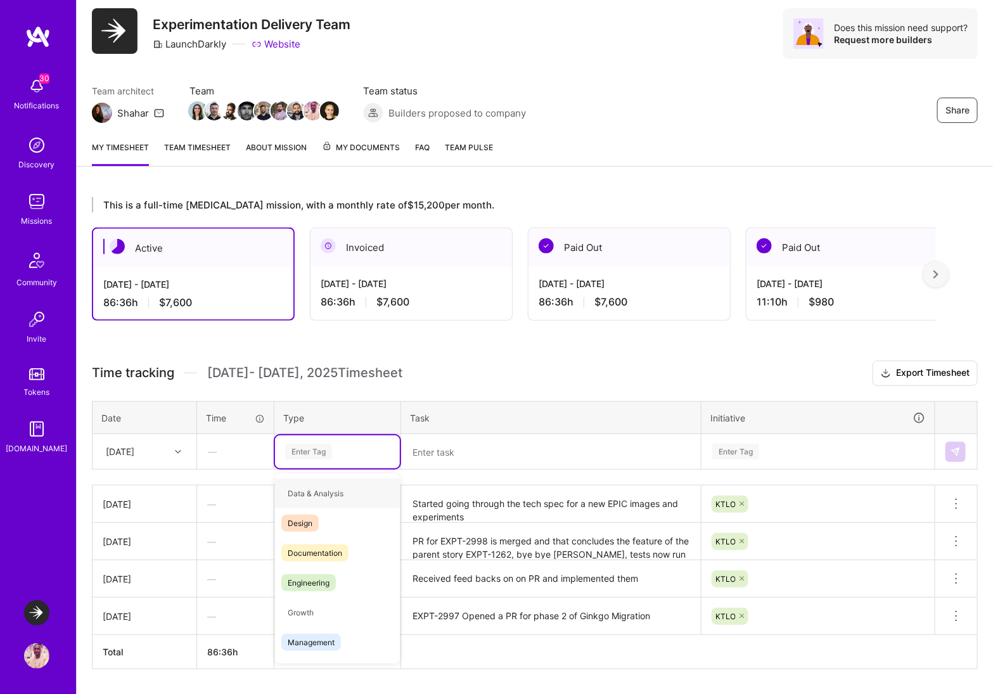
type input "e"
click at [314, 556] on span "Engineering" at bounding box center [308, 552] width 55 height 17
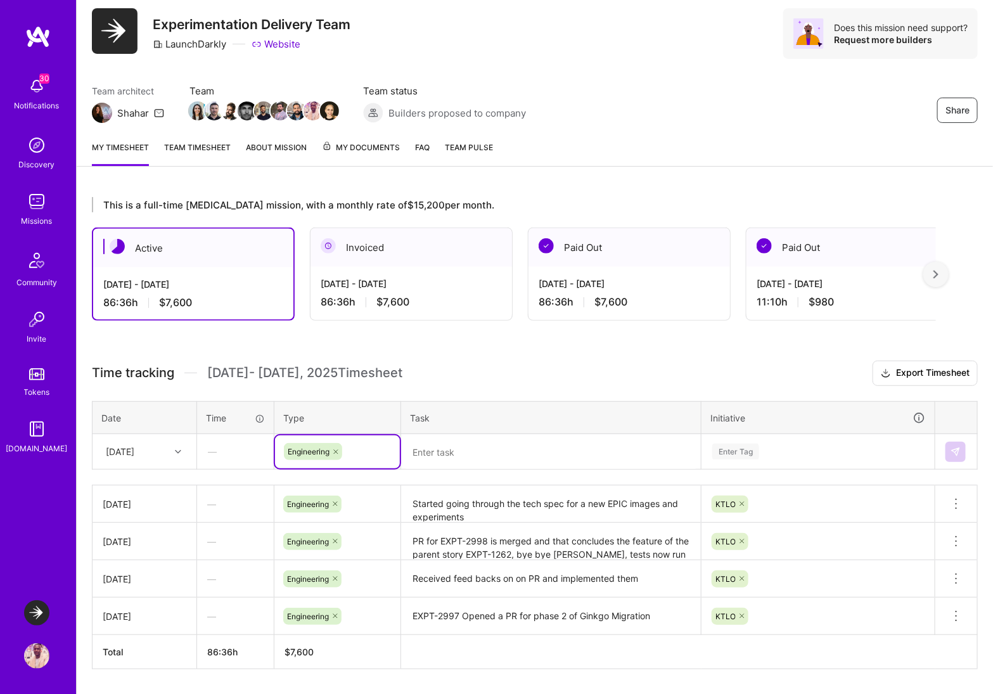
click at [463, 449] on textarea at bounding box center [550, 452] width 297 height 34
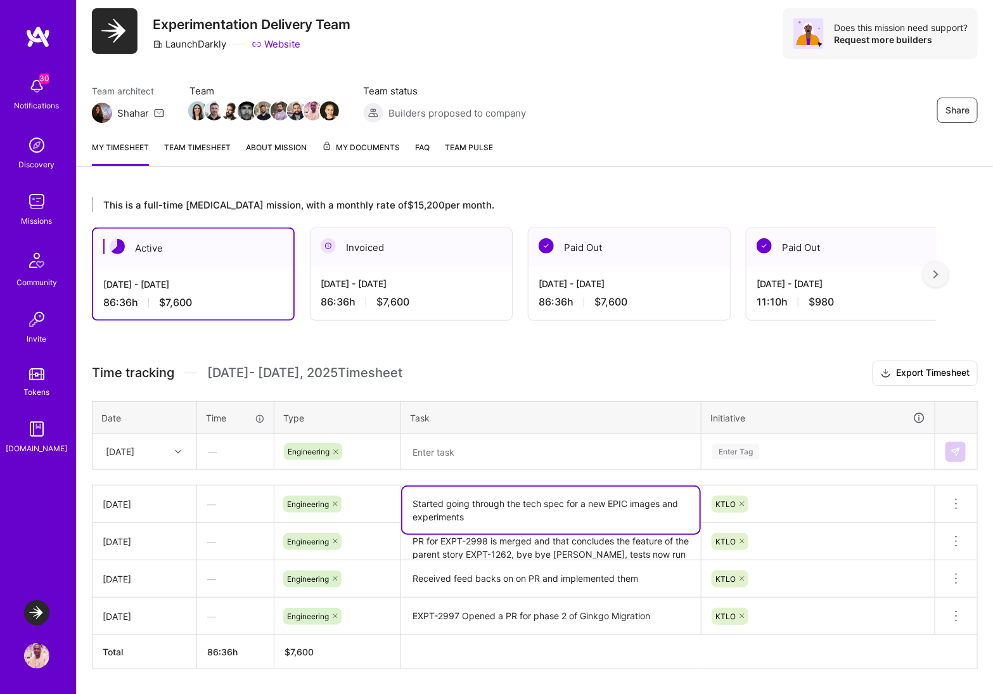
click at [524, 512] on textarea "Started going through the tech spec for a new EPIC images and experiments" at bounding box center [550, 510] width 297 height 47
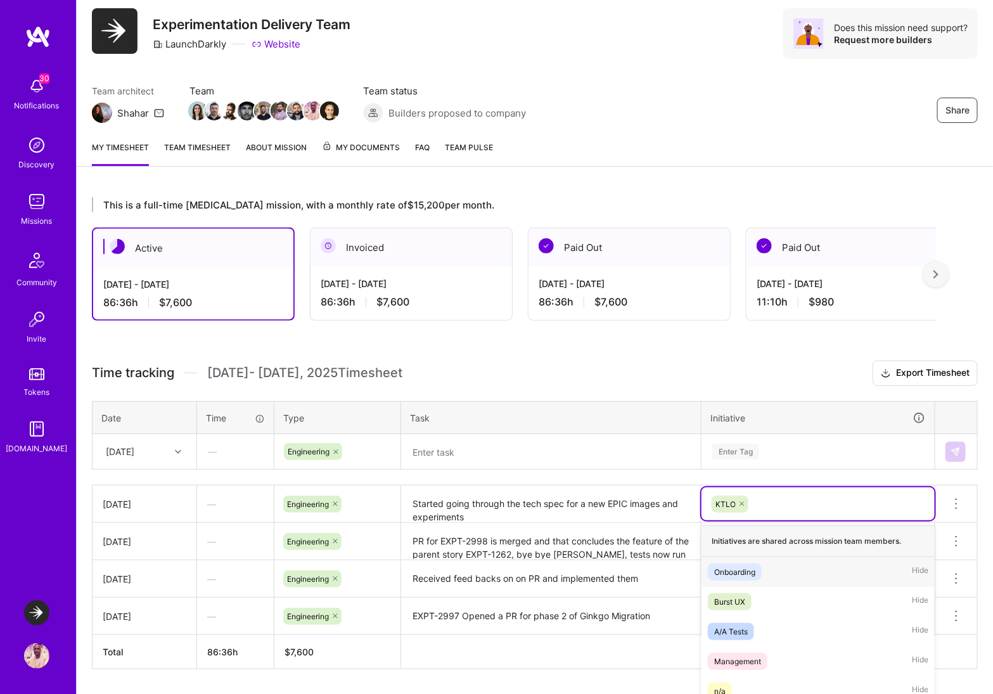
scroll to position [127, 0]
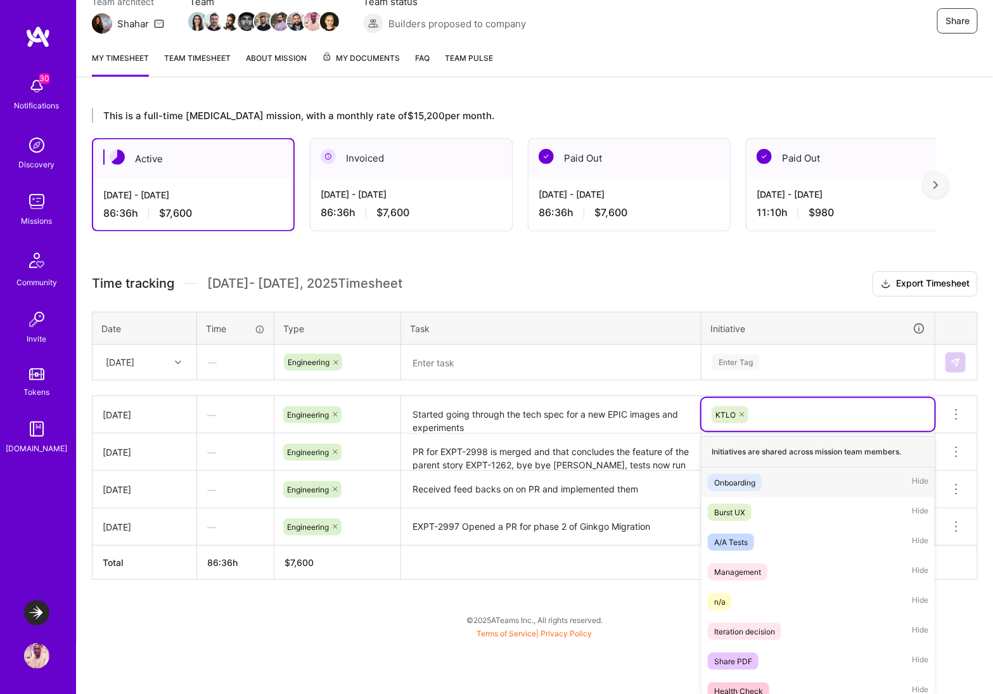
click at [530, 431] on div "option Onboarding focused, 1 of 20. 19 results available. Use Up and Down to ch…" at bounding box center [818, 414] width 233 height 33
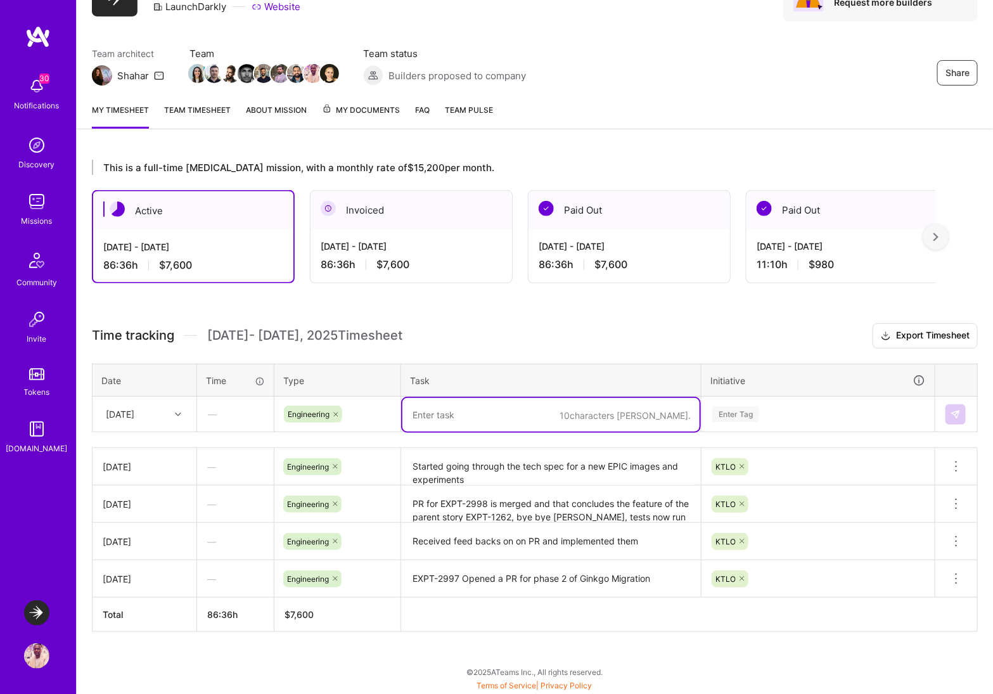
scroll to position [74, 0]
click at [458, 352] on div "Time tracking [DATE] - [DATE] Timesheet Export Timesheet Date Time Type Task In…" at bounding box center [535, 477] width 886 height 309
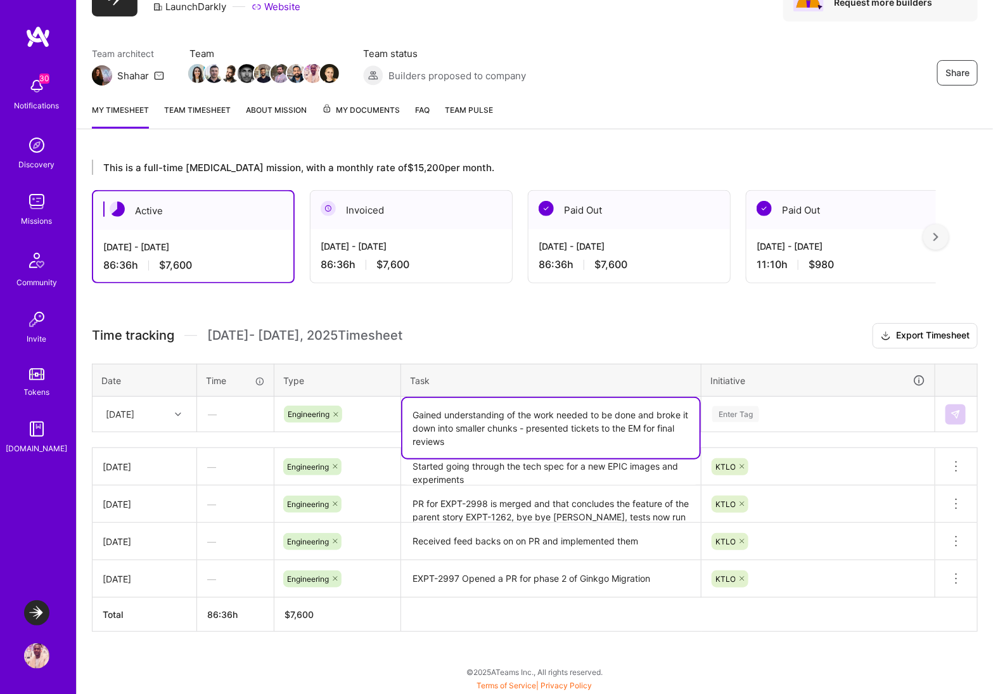
type textarea "Gained understanding of the work needed to be done and broke it down into small…"
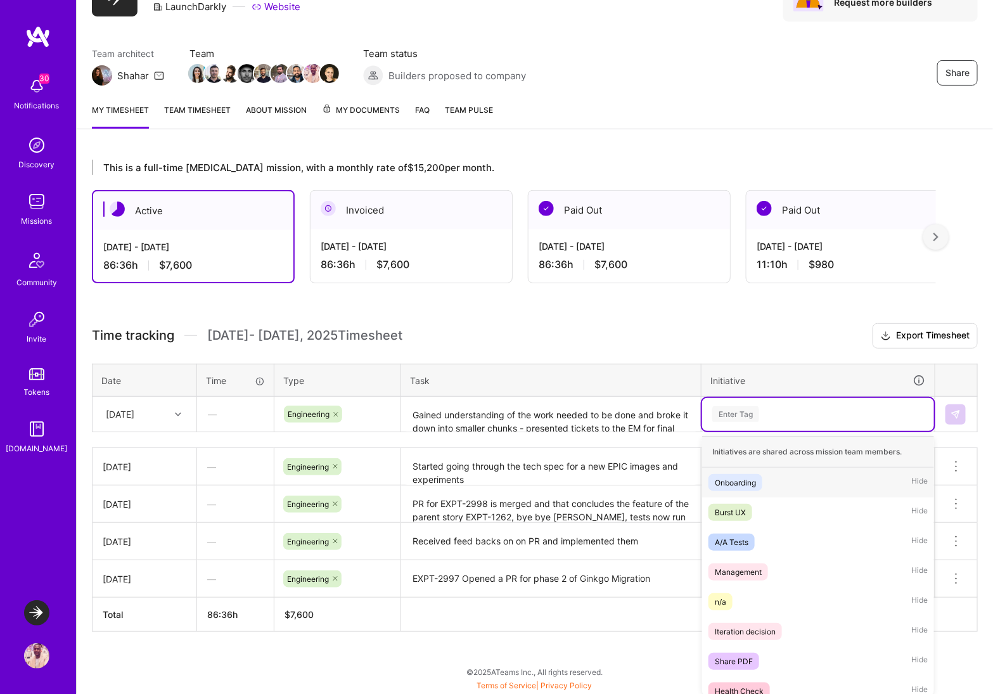
scroll to position [74, 0]
click at [530, 415] on div "Enter Tag" at bounding box center [818, 414] width 214 height 16
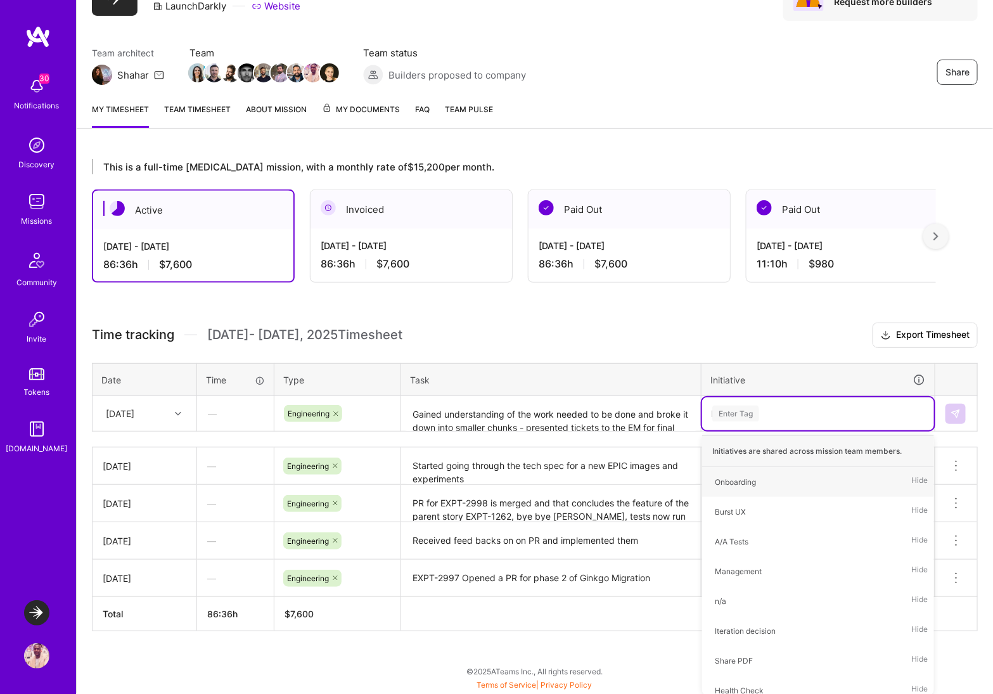
scroll to position [74, 0]
type input "I"
type input "Images and Experiments"
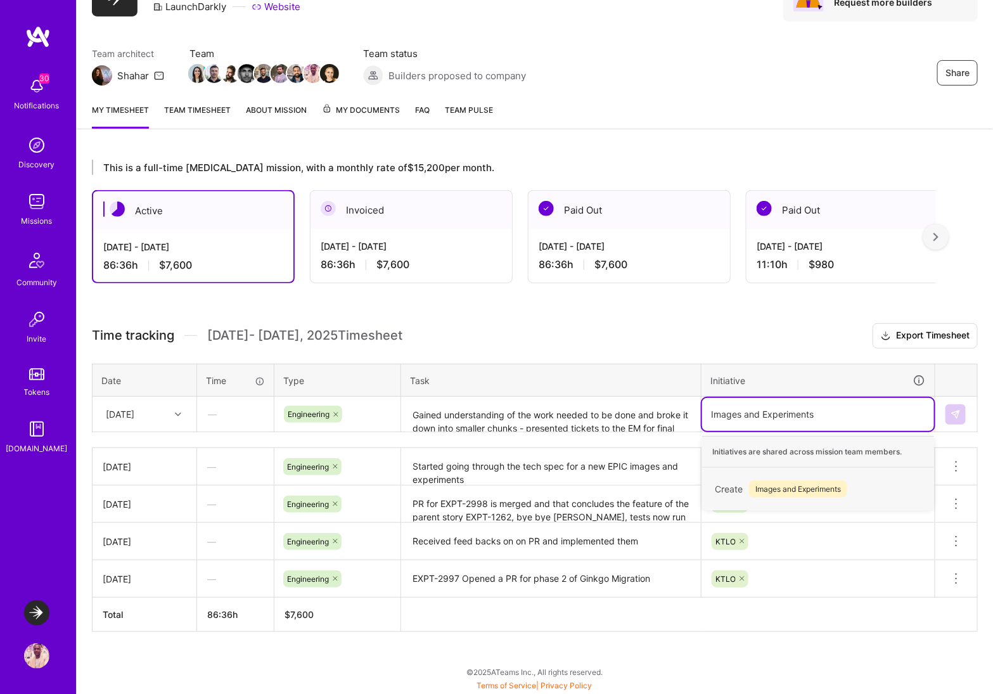
click at [530, 475] on div "Create Images and Experiments" at bounding box center [818, 489] width 219 height 30
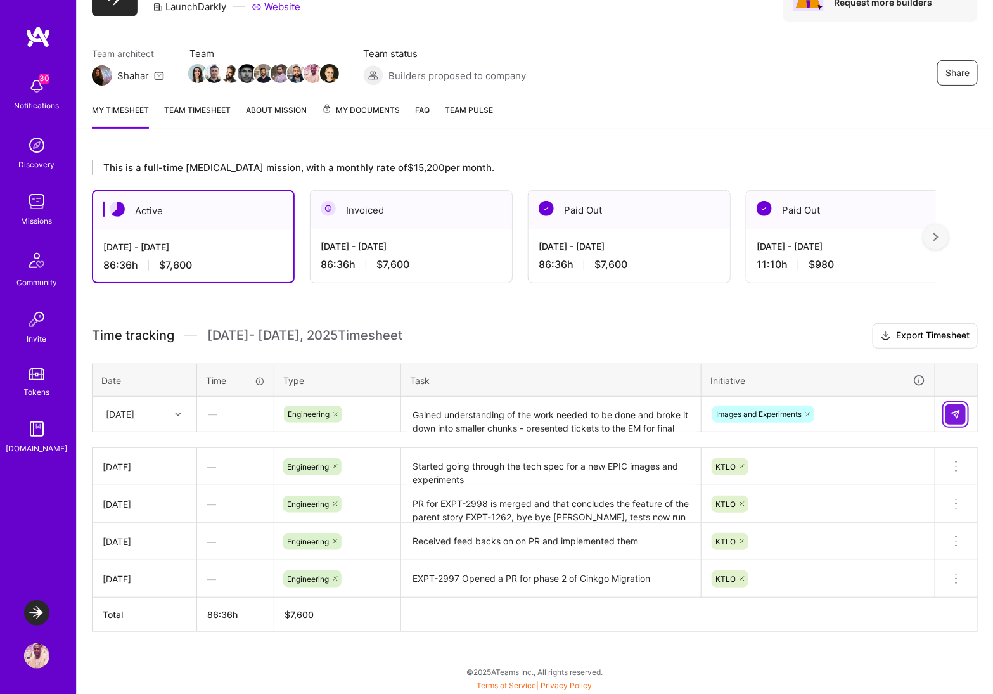
click at [530, 414] on button at bounding box center [956, 414] width 20 height 20
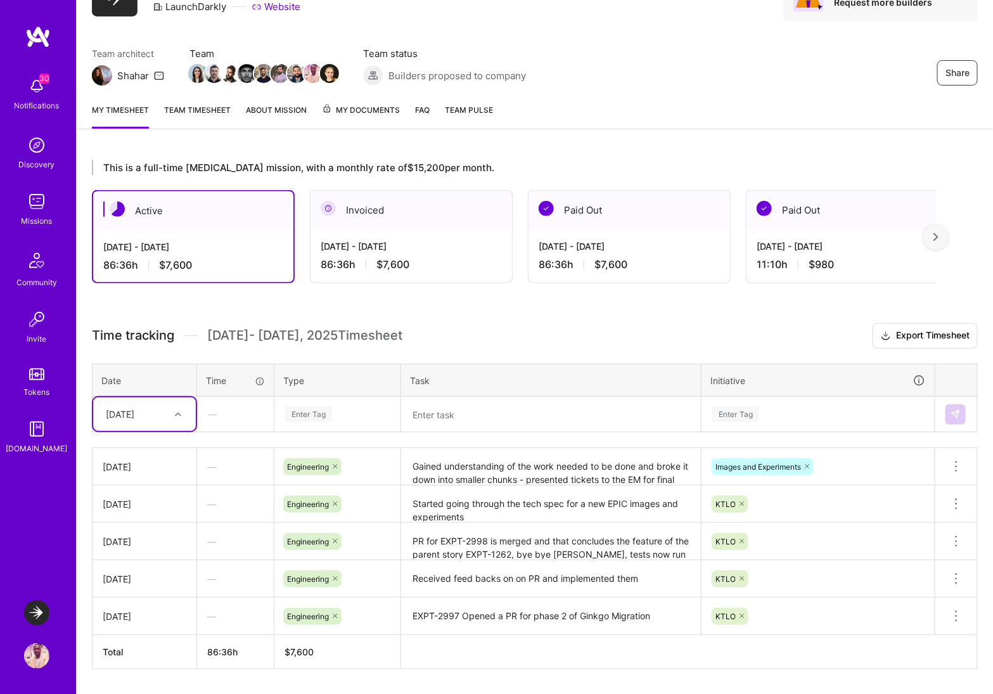
click at [153, 414] on div "[DATE]" at bounding box center [135, 414] width 70 height 21
click at [139, 518] on div "[DATE]" at bounding box center [144, 518] width 103 height 23
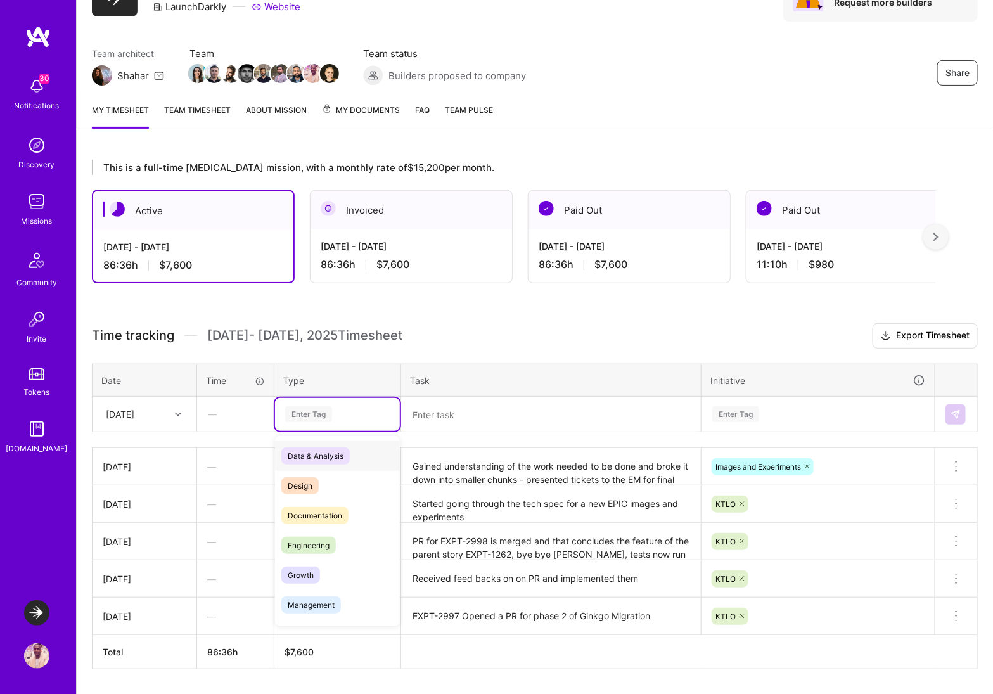
click at [341, 411] on div "Enter Tag" at bounding box center [337, 414] width 107 height 16
type input "e"
click at [297, 520] on span "Engineering" at bounding box center [308, 515] width 55 height 17
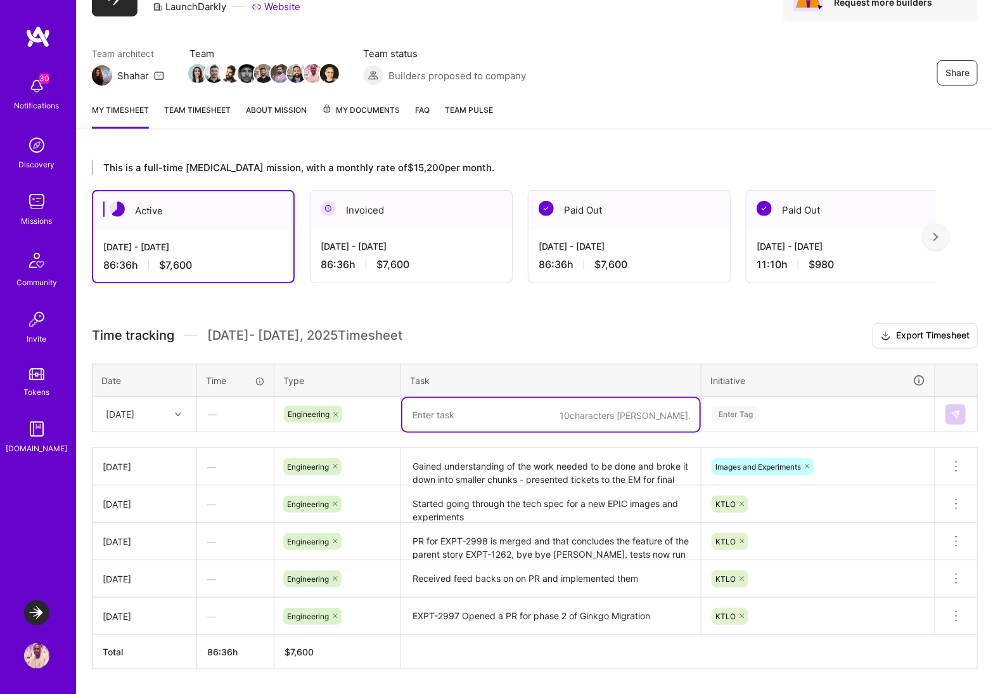
click at [474, 423] on textarea at bounding box center [550, 415] width 297 height 34
type textarea "S"
type textarea "Started my first task in the new initiateive EXPT-3042."
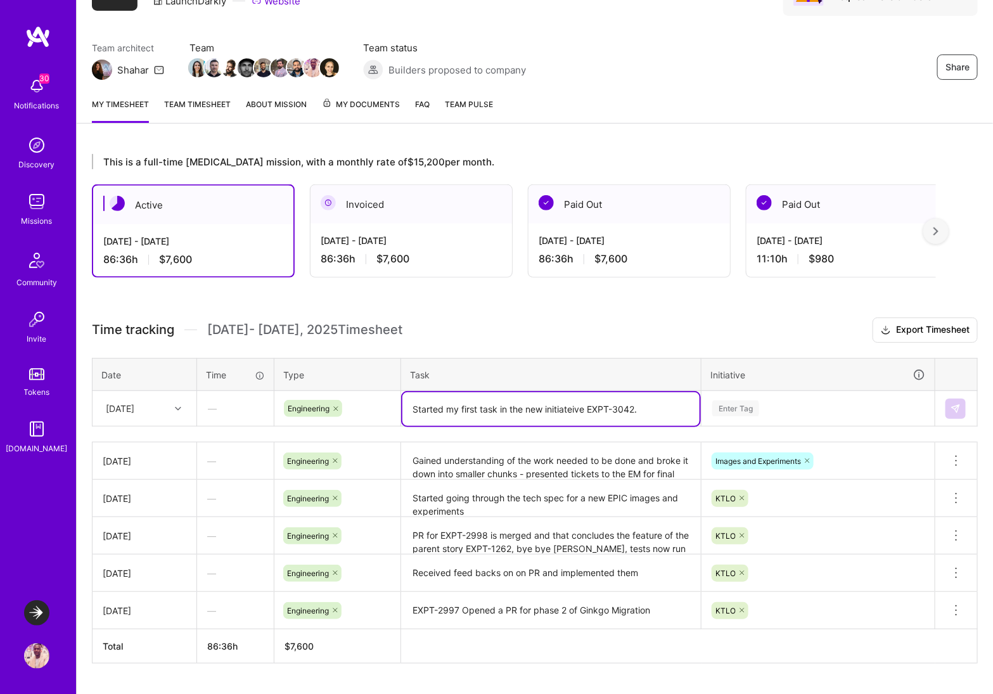
click at [530, 408] on div "Enter Tag" at bounding box center [735, 409] width 47 height 20
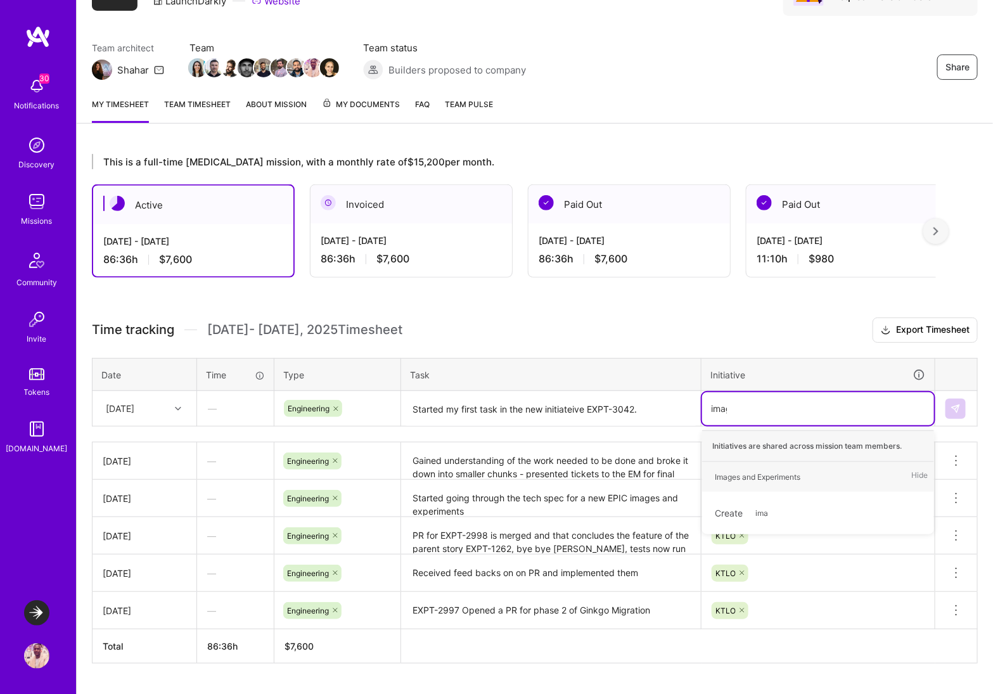
type input "image"
click at [530, 470] on div "Images and Experiments" at bounding box center [758, 476] width 86 height 13
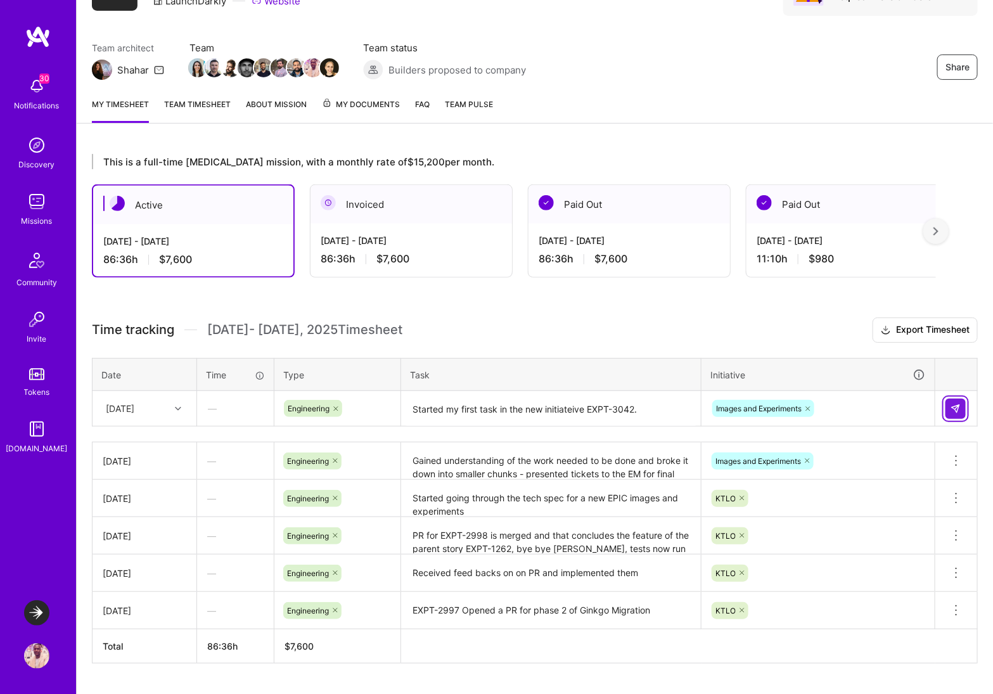
click at [530, 405] on img at bounding box center [956, 409] width 10 height 10
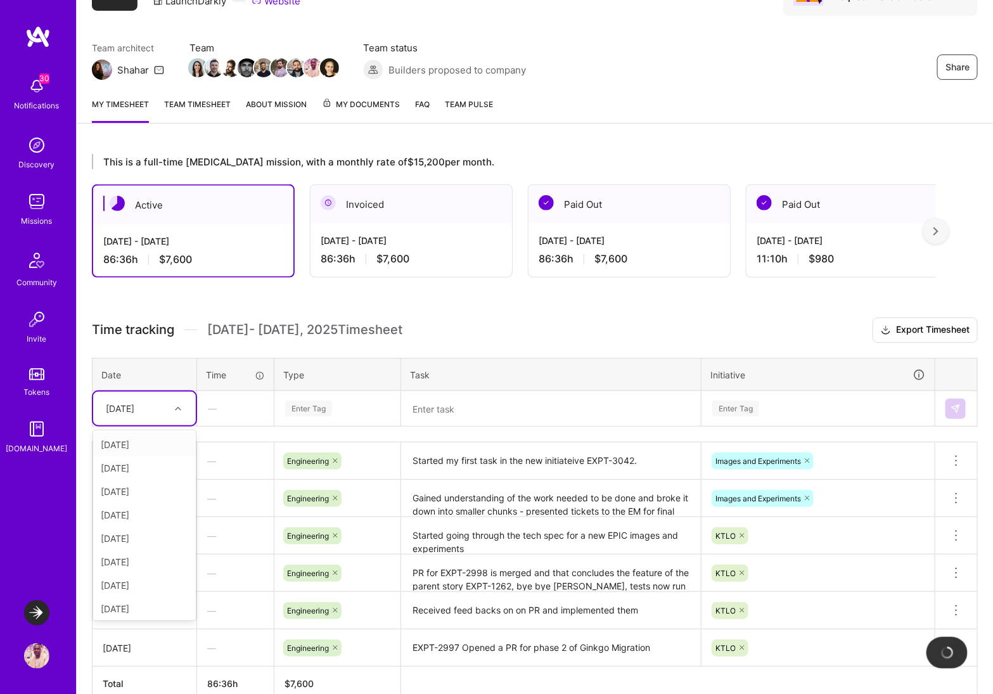
click at [127, 412] on div "[DATE]" at bounding box center [120, 408] width 29 height 13
type input "ut"
type input "tue"
click at [135, 465] on div "[DATE]" at bounding box center [144, 467] width 103 height 23
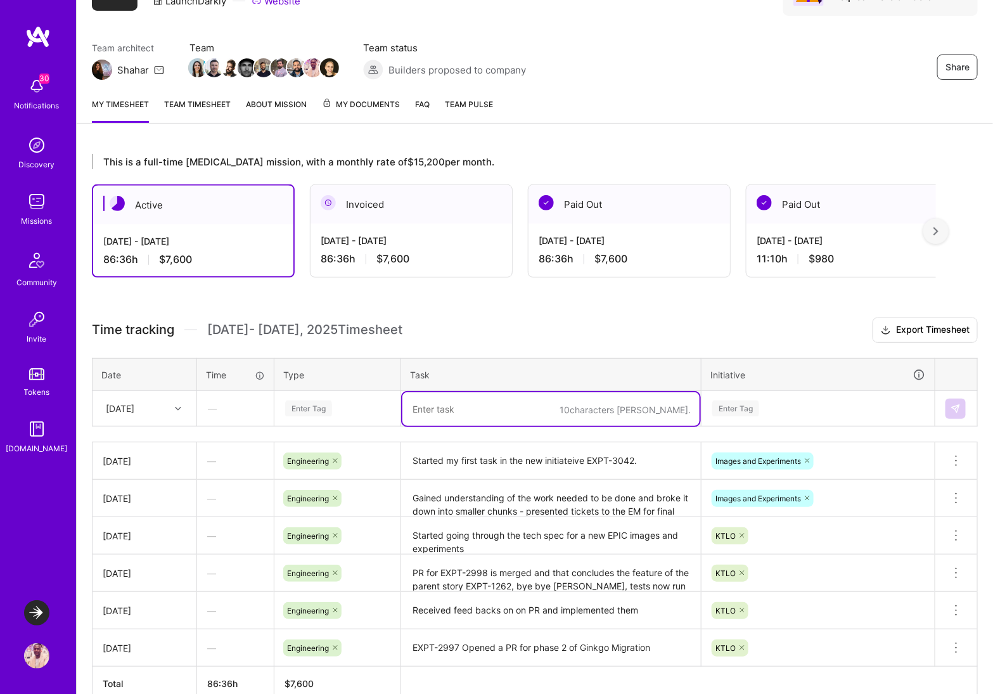
click at [435, 414] on textarea at bounding box center [550, 409] width 297 height 34
paste textarea "EXPT-3042. The PR is now openeed, and i asked for feedbacks"
click at [417, 409] on textarea "EXPT-3042. The PR is now openeed, and i asked for feedbacks" at bounding box center [550, 409] width 297 height 34
click at [530, 404] on textarea "For EXPT-3042. The PR is now openeed, and i asked for feedbacks" at bounding box center [550, 415] width 297 height 47
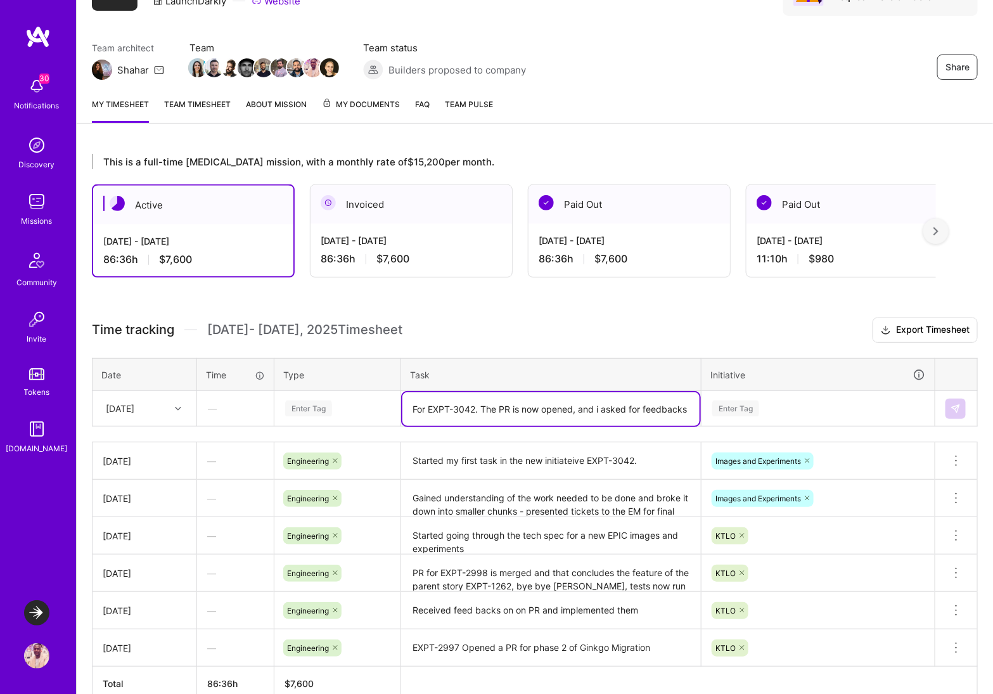
type textarea "For EXPT-3042. The PR is now opened, and i asked for feedbacks"
click at [530, 410] on div "Enter Tag" at bounding box center [818, 409] width 214 height 16
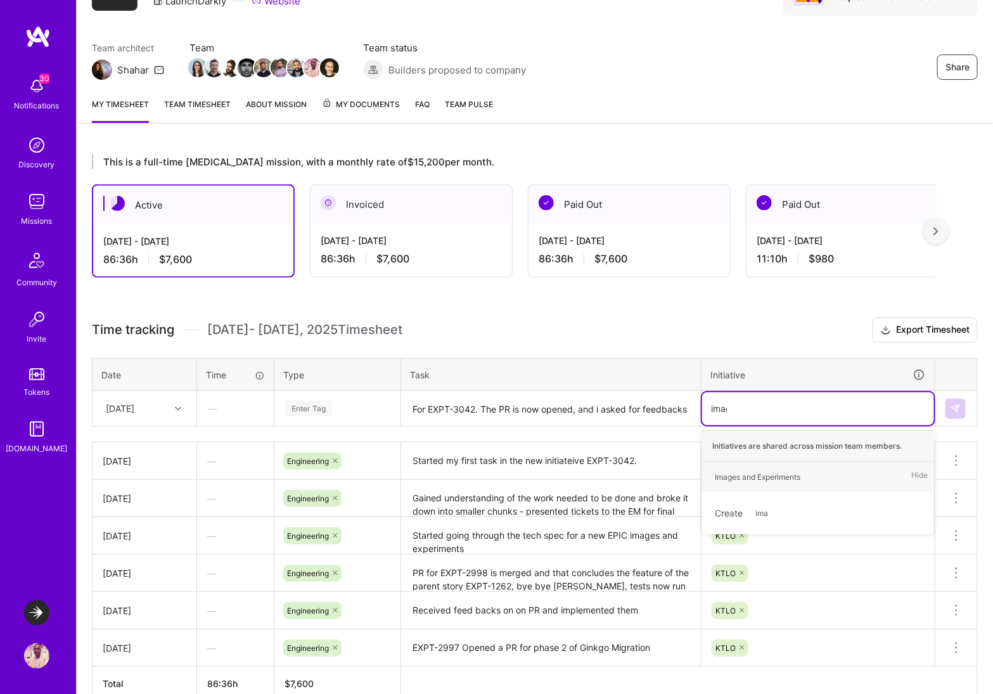
type input "image"
click at [530, 482] on div "Images and Experiments" at bounding box center [758, 476] width 86 height 13
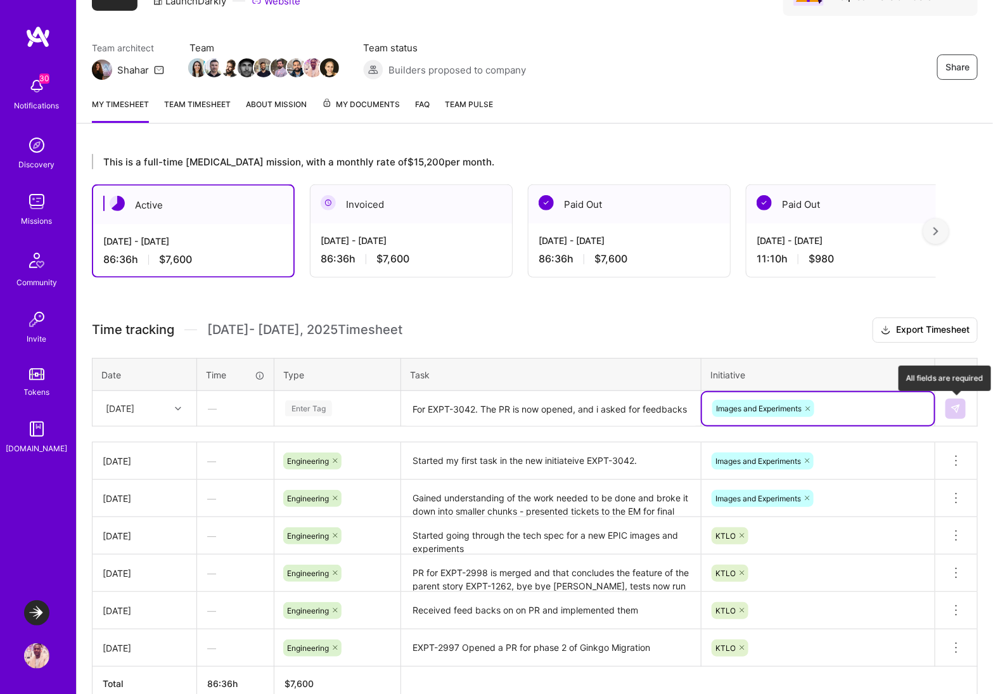
click at [530, 408] on button at bounding box center [956, 409] width 20 height 20
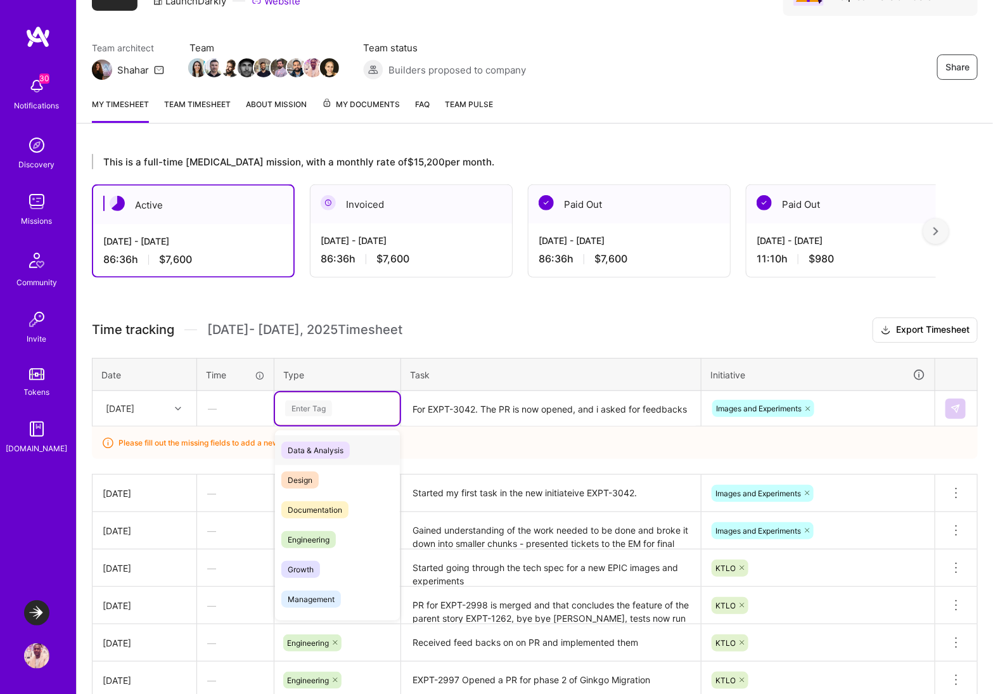
click at [324, 409] on div "Enter Tag" at bounding box center [308, 409] width 47 height 20
type input "e"
click at [325, 511] on span "Engineering" at bounding box center [308, 509] width 55 height 17
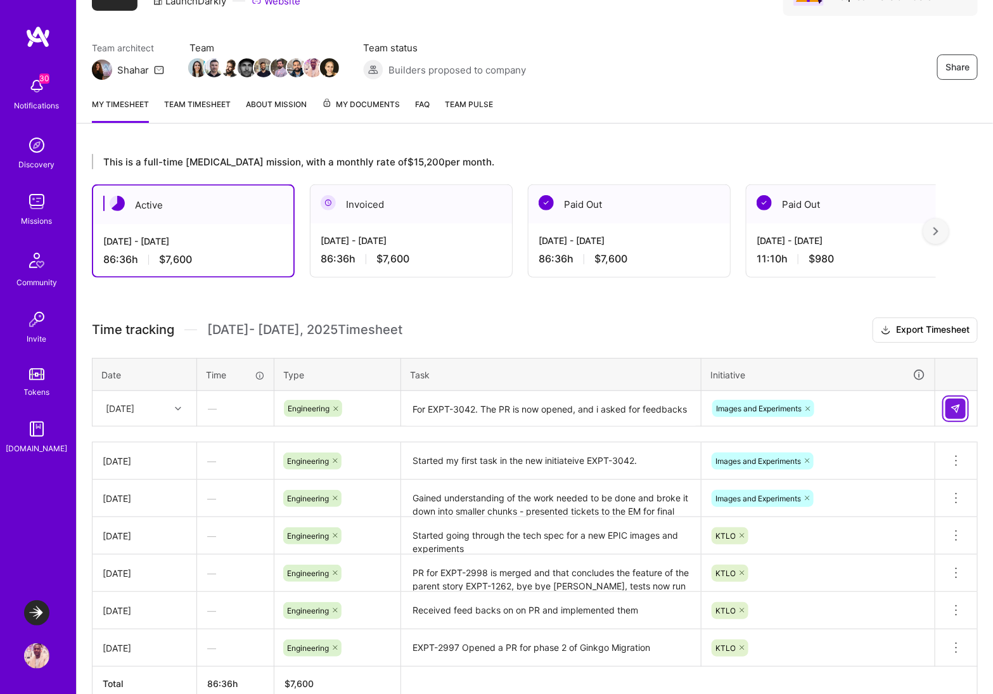
click at [530, 411] on button at bounding box center [956, 409] width 20 height 20
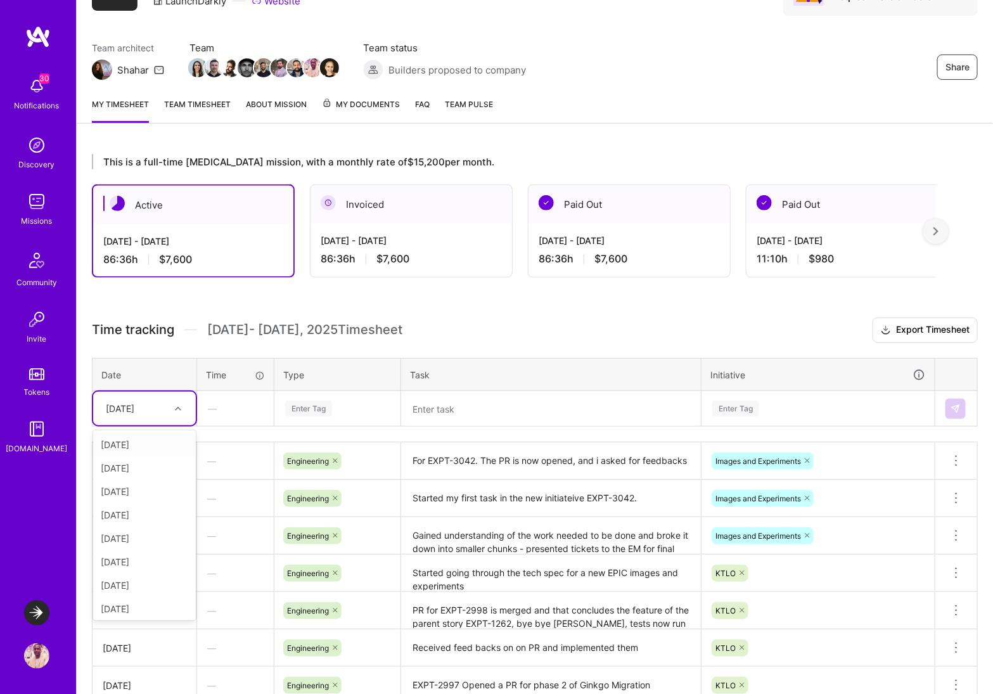
click at [134, 402] on div "[DATE]" at bounding box center [120, 408] width 29 height 13
type input "wed"
click at [144, 466] on div "[DATE]" at bounding box center [144, 467] width 103 height 23
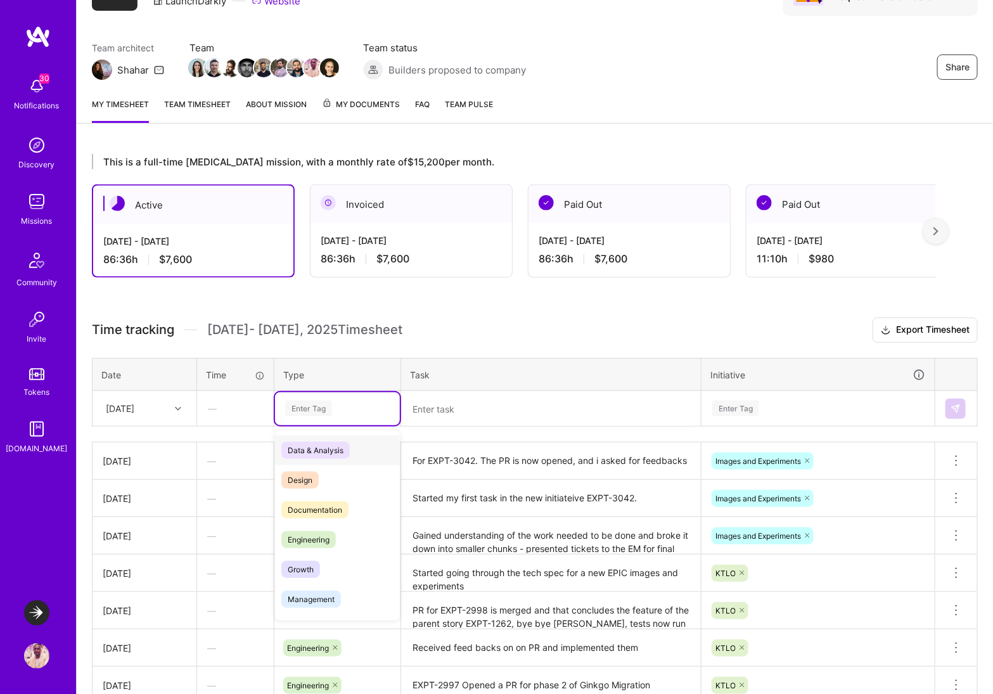
click at [324, 407] on div "Enter Tag" at bounding box center [308, 409] width 47 height 20
type input "e"
click at [317, 504] on span "Engineering" at bounding box center [308, 509] width 55 height 17
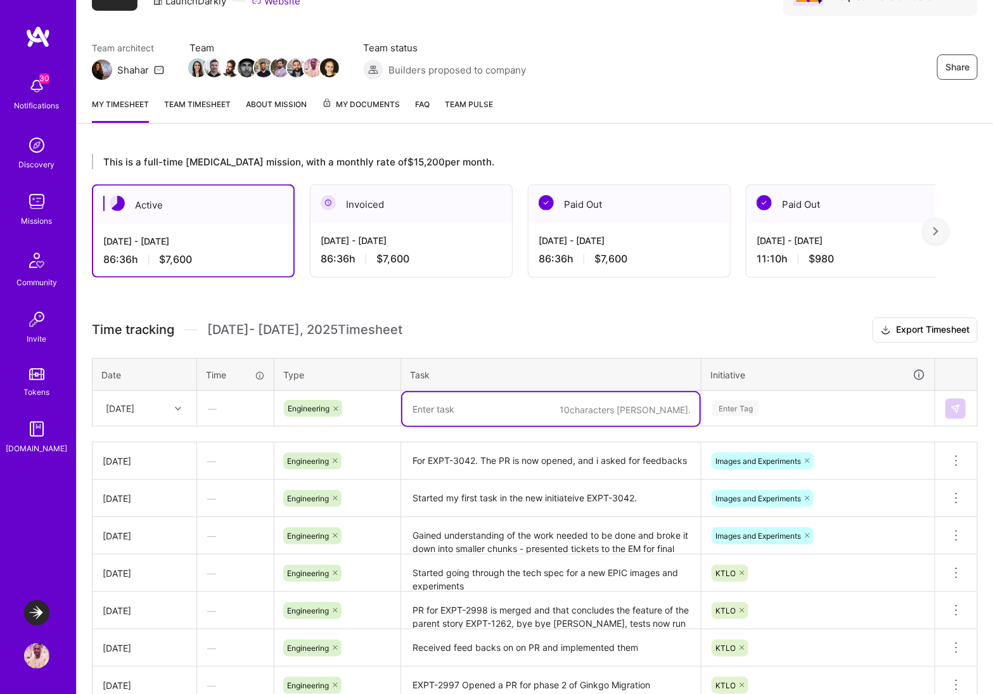
click at [461, 413] on textarea at bounding box center [550, 409] width 297 height 34
paste textarea "EXPT-3042. The PR is now openeed, and i asked for feedbacks"
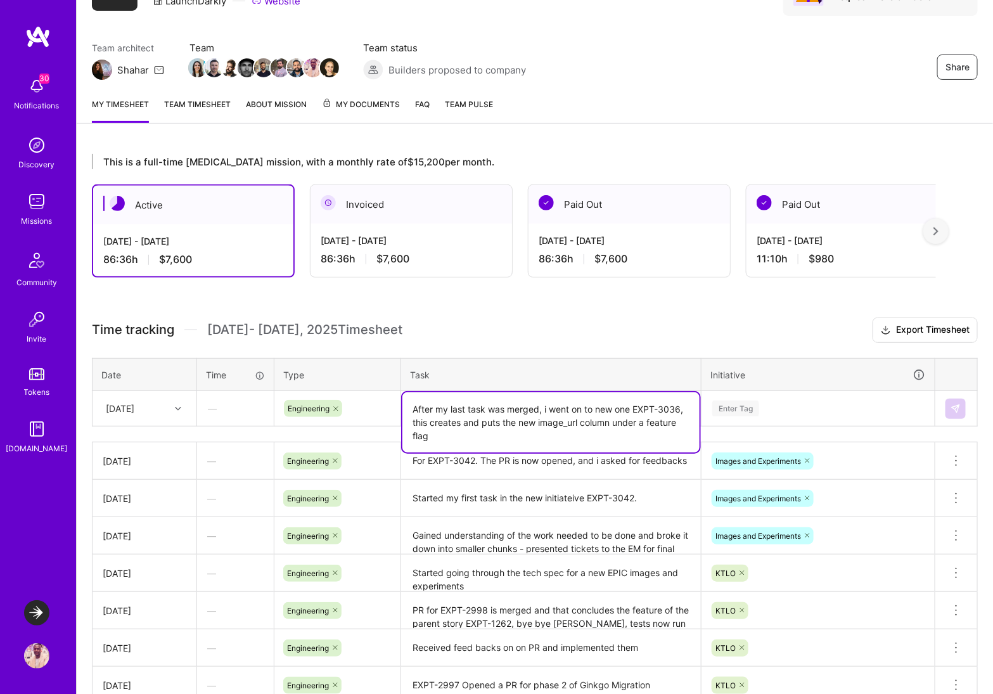
type textarea "After my last task was merged, i went on to new one EXPT-3036, this creates and…"
click at [530, 416] on div "Enter Tag" at bounding box center [818, 408] width 232 height 33
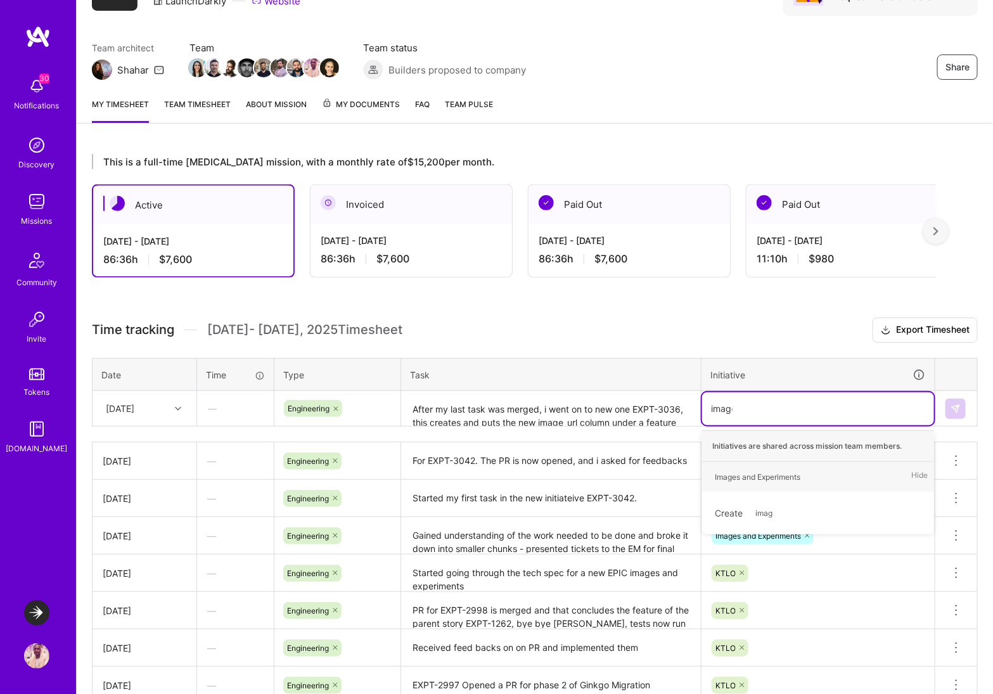
type input "images"
click at [530, 474] on div "Images and Experiments" at bounding box center [758, 476] width 86 height 13
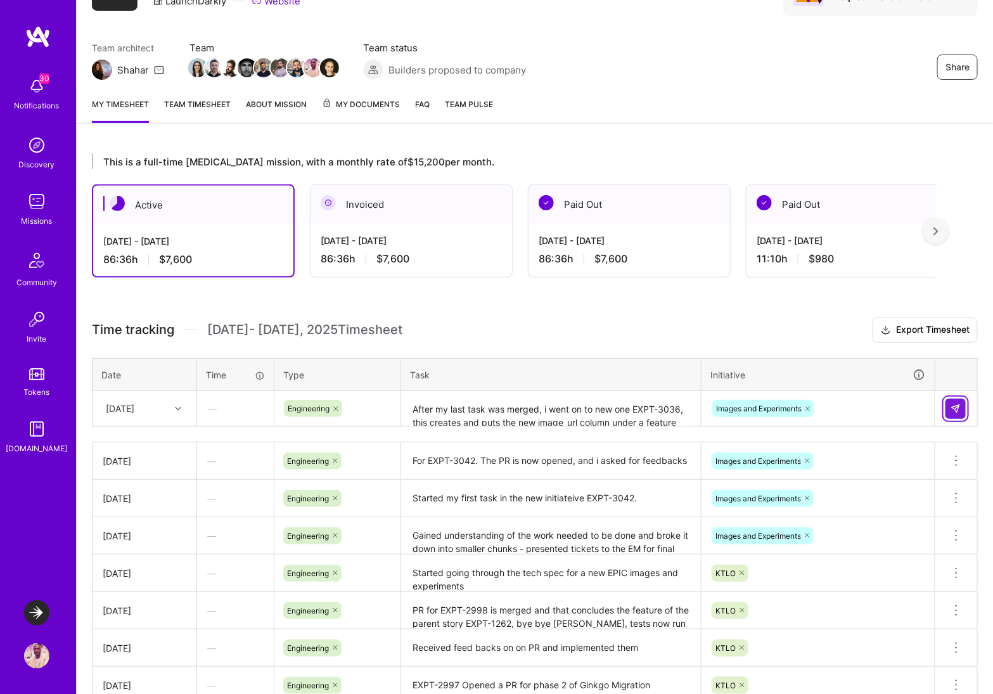
drag, startPoint x: 963, startPoint y: 409, endPoint x: 643, endPoint y: 407, distance: 320.7
click at [530, 407] on tr "[DATE] — Engineering After my last task was merged, i went on to new one EXPT-3…" at bounding box center [535, 408] width 885 height 35
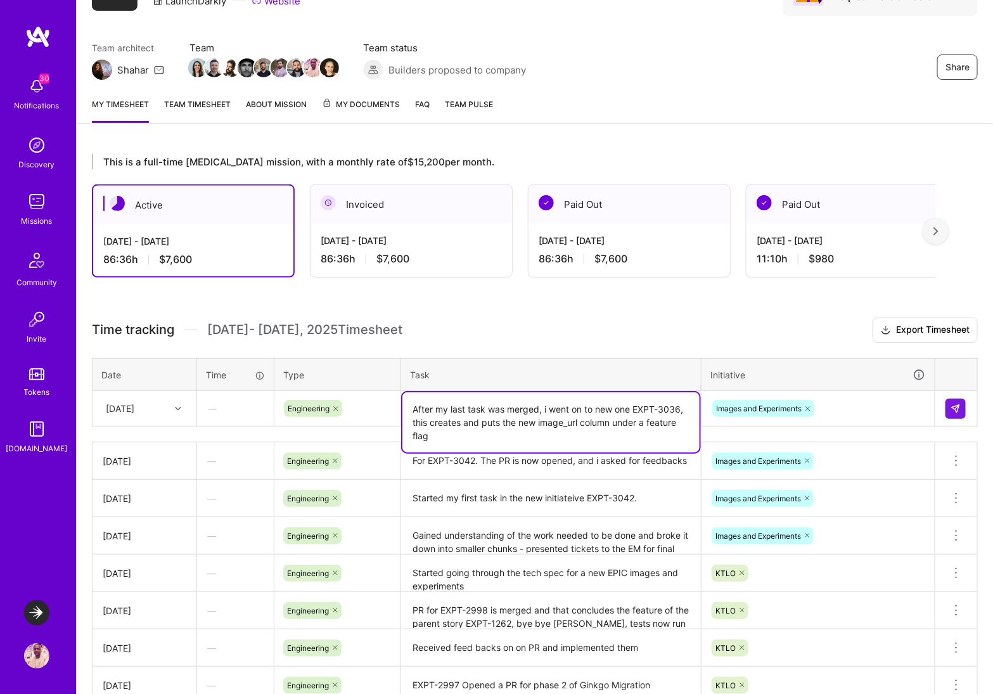
drag, startPoint x: 635, startPoint y: 407, endPoint x: 697, endPoint y: 409, distance: 62.2
click at [530, 409] on textarea "After my last task was merged, i went on to new one EXPT-3036, this creates and…" at bounding box center [550, 422] width 297 height 60
click at [530, 411] on button at bounding box center [956, 409] width 20 height 20
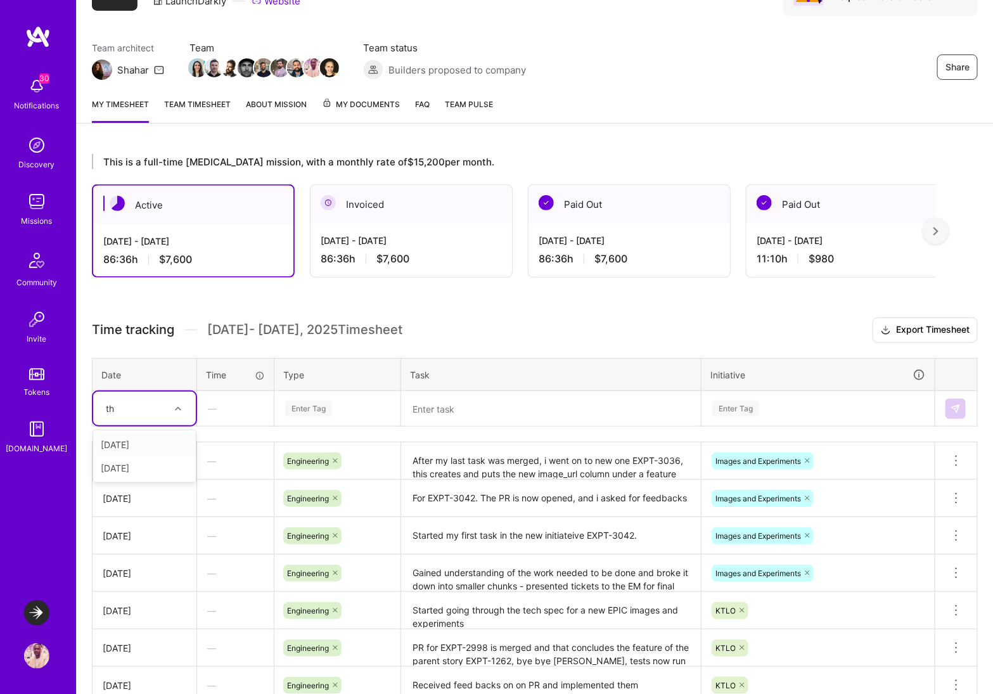
type input "thu"
click at [121, 463] on div "[DATE]" at bounding box center [144, 467] width 103 height 23
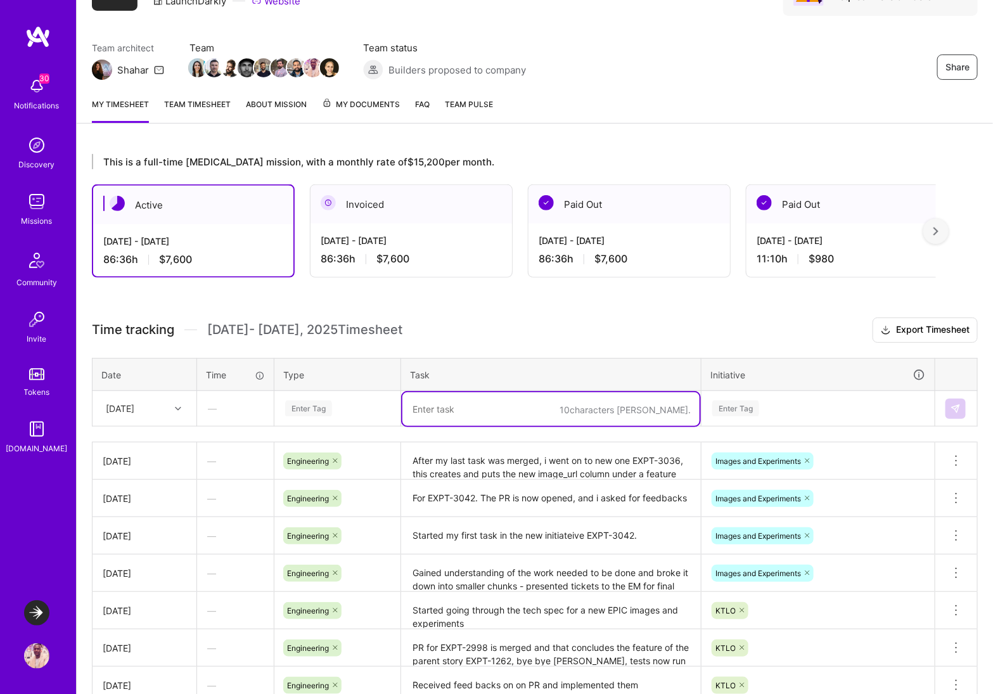
click at [470, 402] on textarea at bounding box center [550, 409] width 297 height 34
paste textarea "EXPT-3036,"
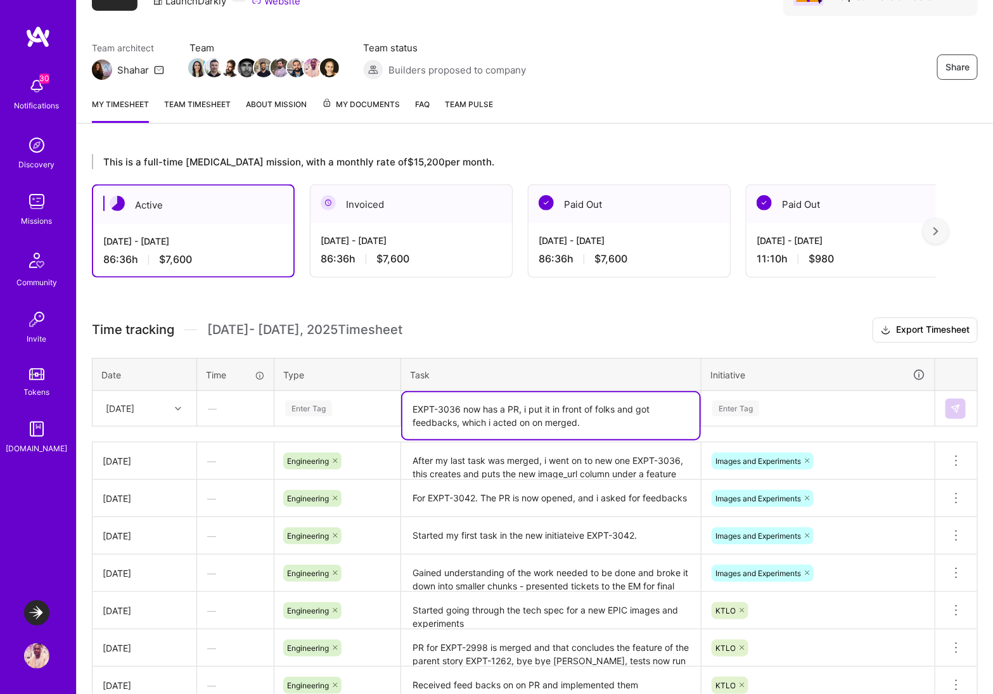
type textarea "EXPT-3036 now has a PR, i put it in front of folks and got feedbacks, which i a…"
click at [530, 394] on div "Enter Tag" at bounding box center [818, 408] width 232 height 33
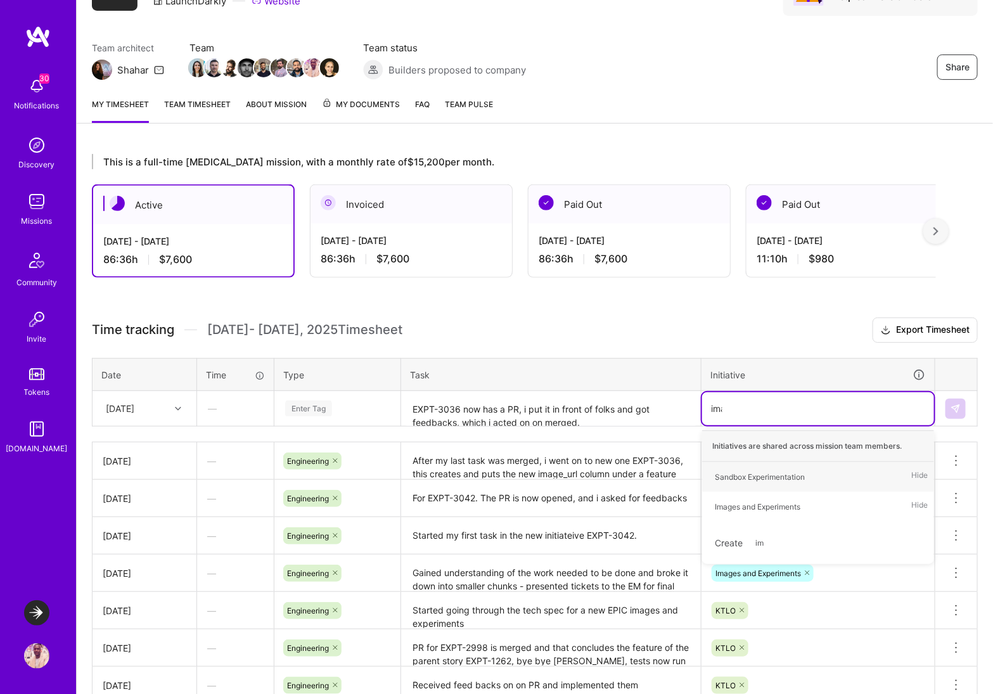
type input "image"
click at [530, 479] on div "Images and Experiments" at bounding box center [758, 476] width 86 height 13
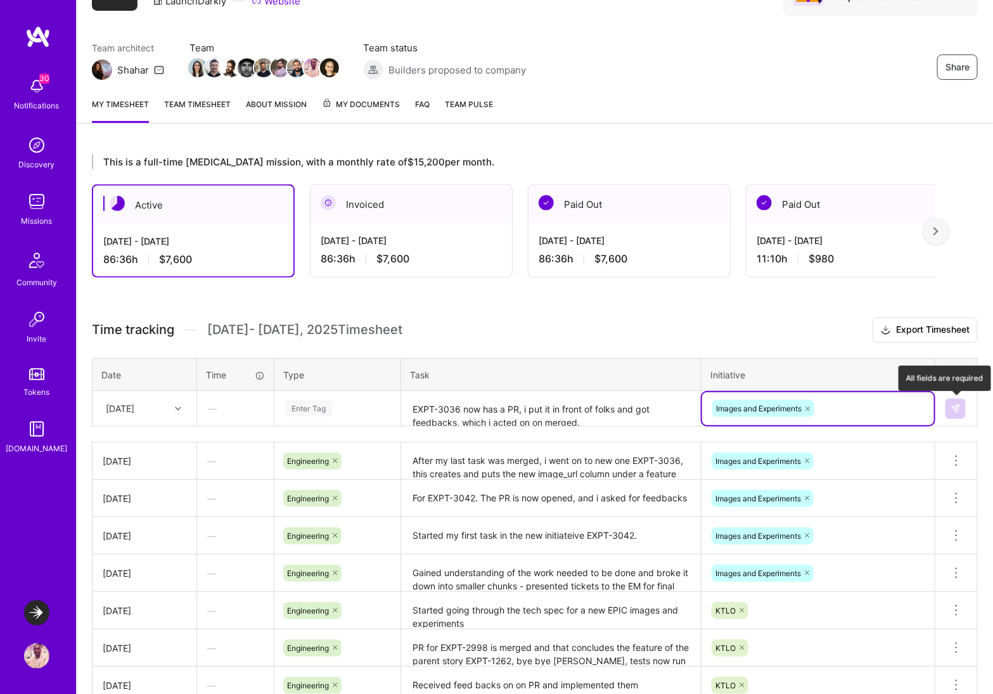
click at [530, 404] on img at bounding box center [956, 409] width 10 height 10
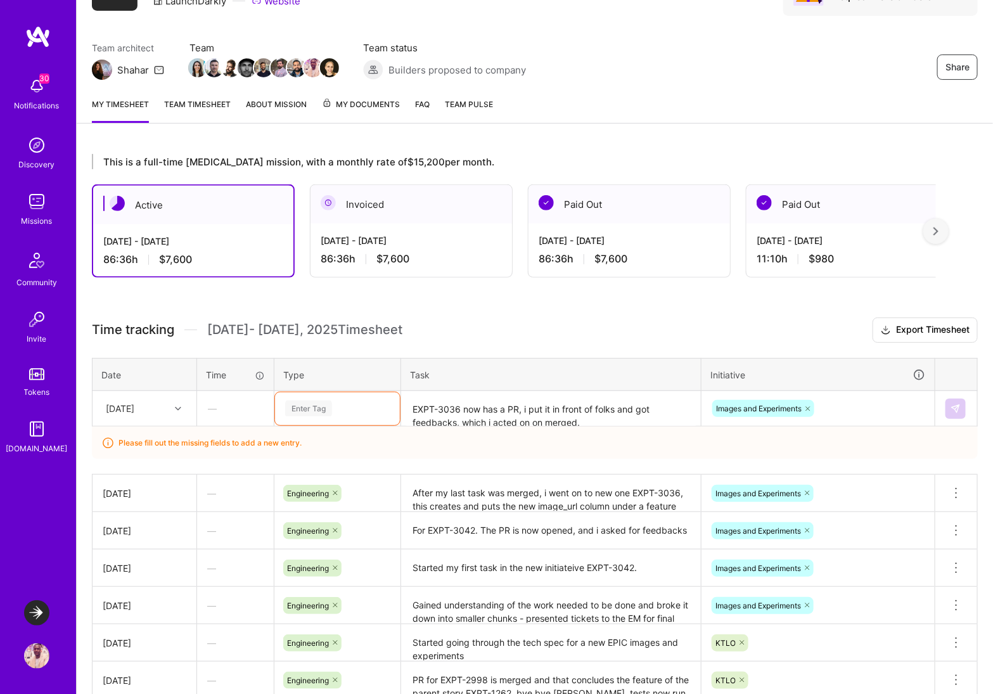
click at [312, 406] on div "Enter Tag" at bounding box center [308, 409] width 47 height 20
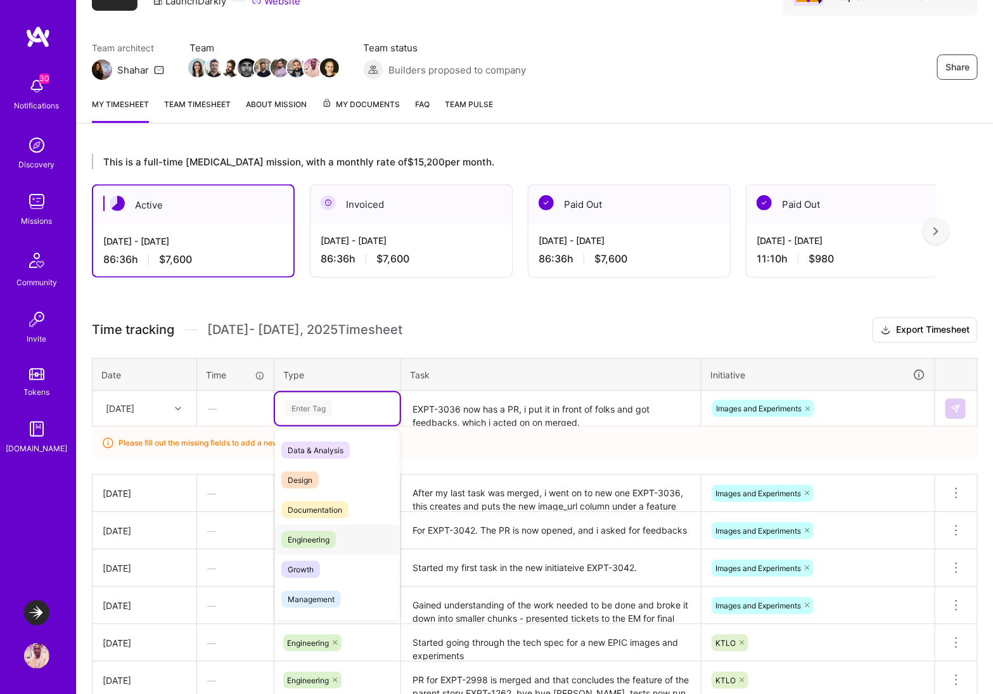
click at [335, 531] on span "Engineering" at bounding box center [308, 539] width 55 height 17
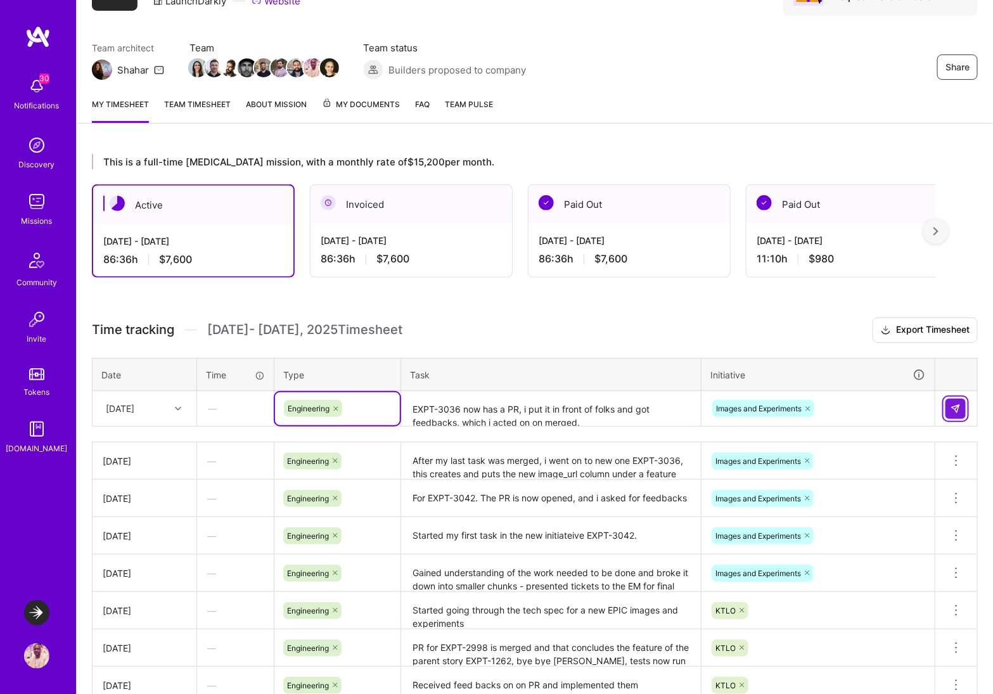
click at [530, 406] on button at bounding box center [956, 409] width 20 height 20
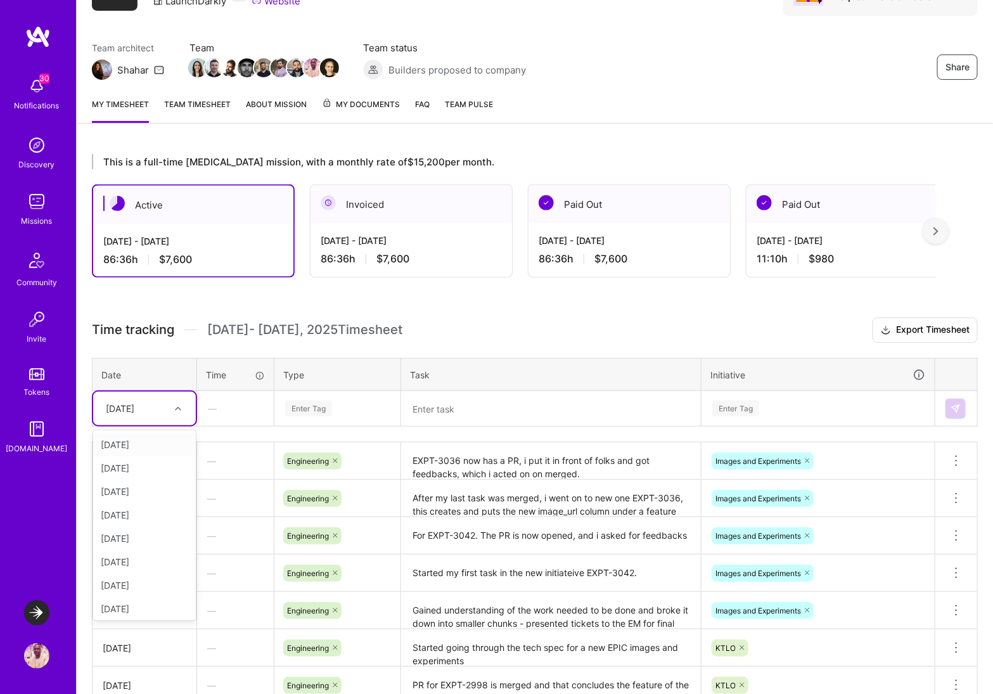
click at [151, 418] on div "[DATE]" at bounding box center [144, 409] width 103 height 34
type input "frid"
click at [144, 467] on div "[DATE]" at bounding box center [144, 467] width 103 height 23
click at [451, 405] on textarea at bounding box center [550, 409] width 297 height 34
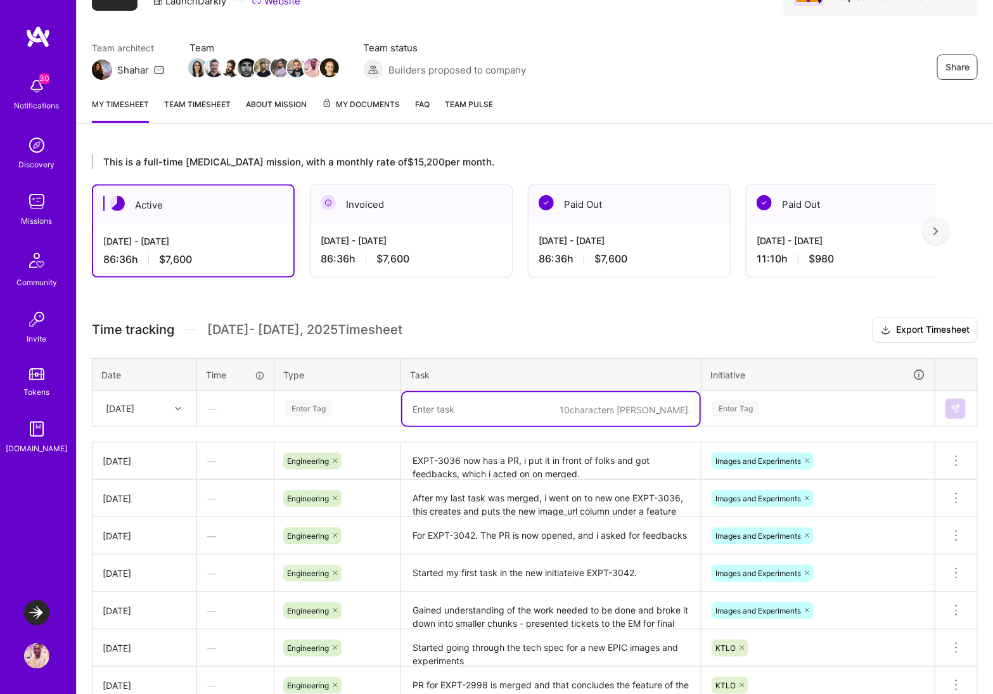
scroll to position [0, 0]
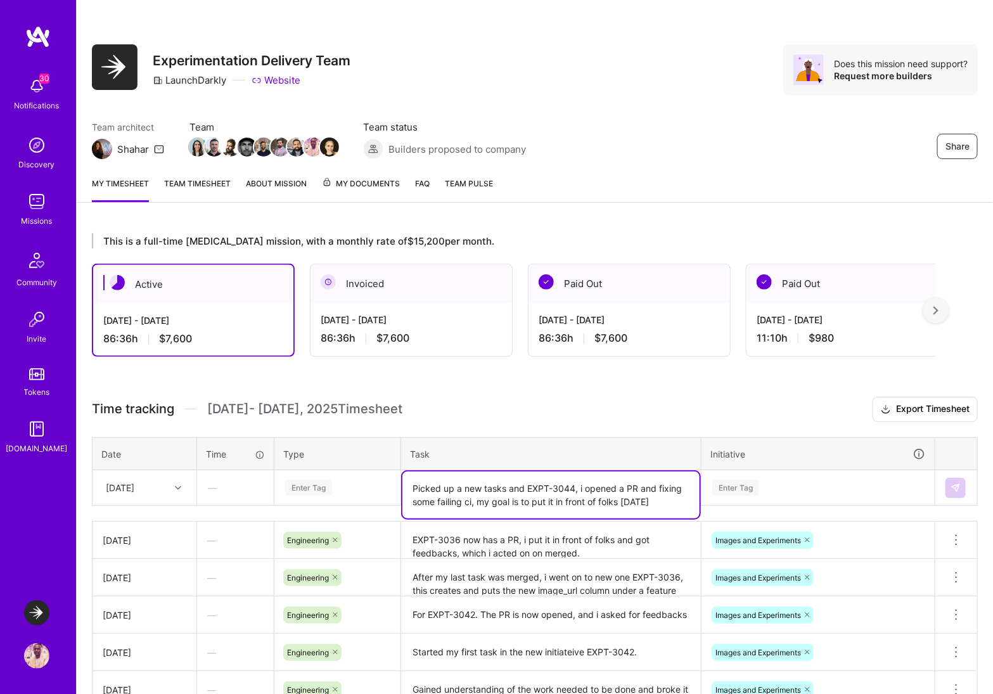
type textarea "Picked up a new tasks and EXPT-3044, i opened a PR and fixing some failing ci, …"
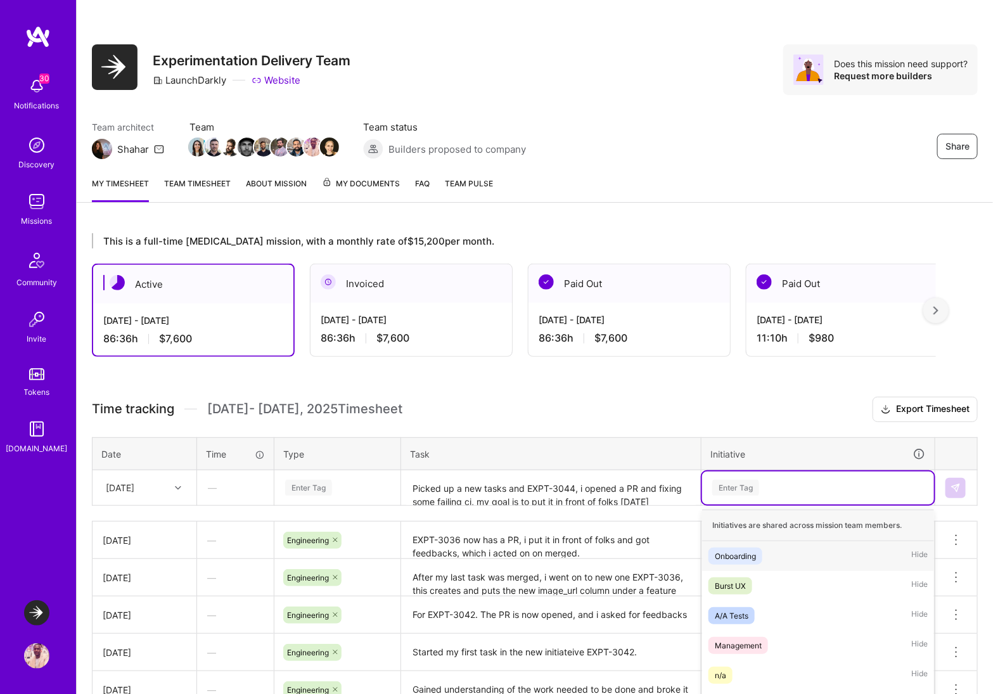
scroll to position [79, 0]
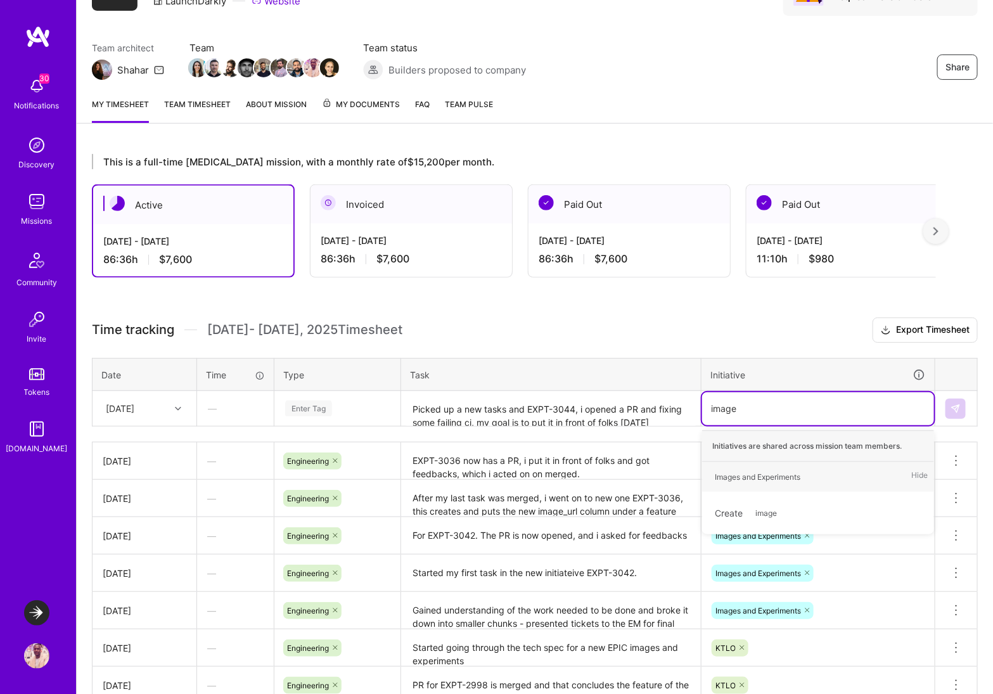
type input "images"
click at [530, 480] on div "Images and Experiments" at bounding box center [758, 476] width 86 height 13
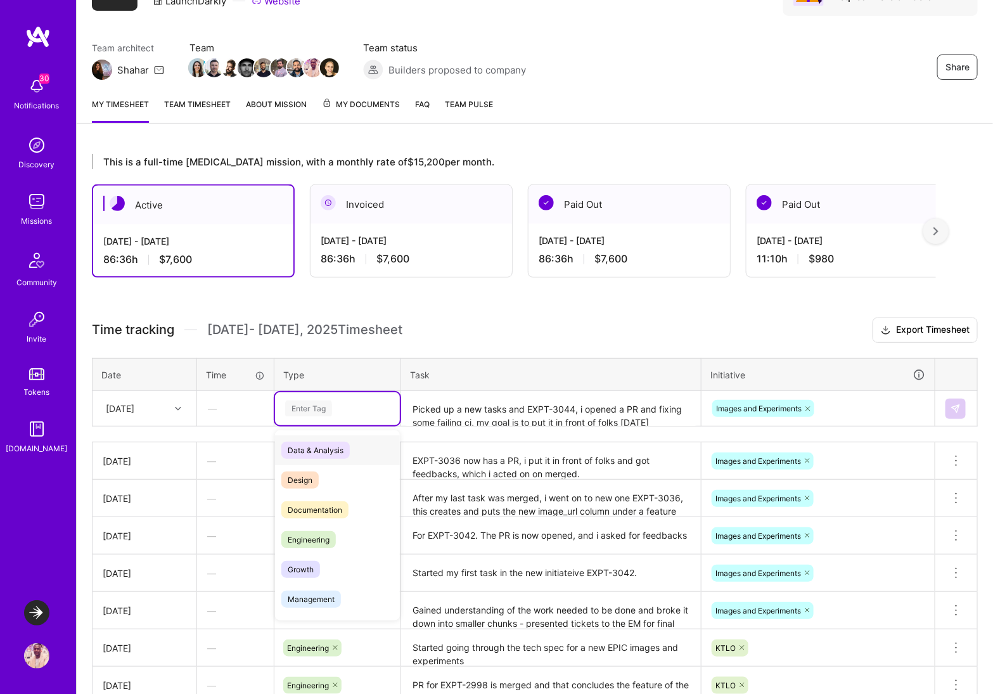
click at [306, 411] on div "Enter Tag" at bounding box center [308, 409] width 47 height 20
click at [326, 537] on span "Engineering" at bounding box center [308, 539] width 55 height 17
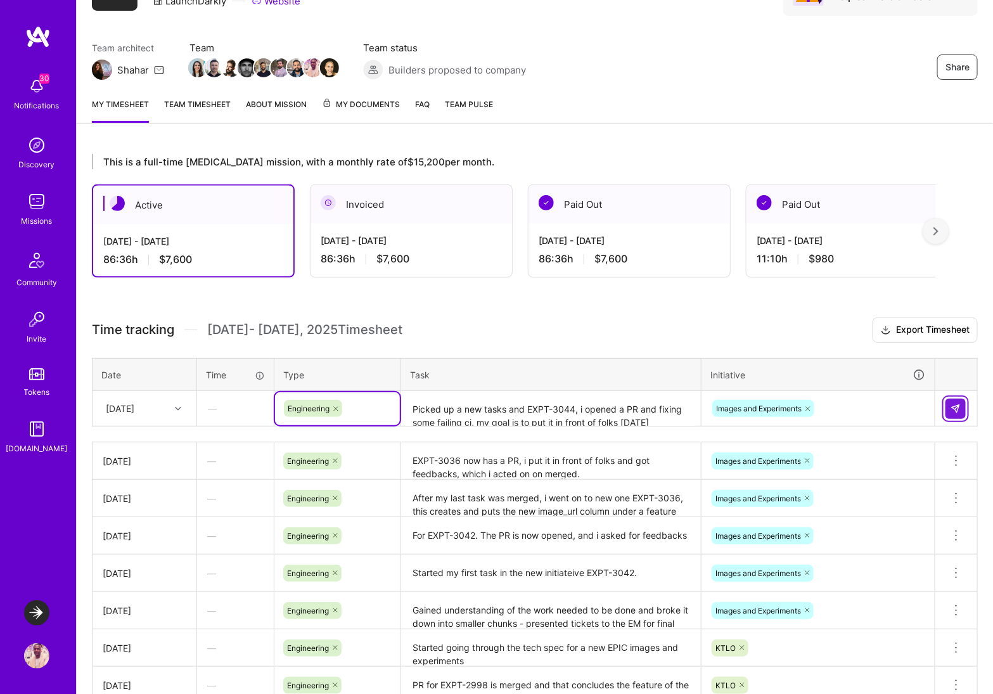
click at [530, 412] on img at bounding box center [956, 409] width 10 height 10
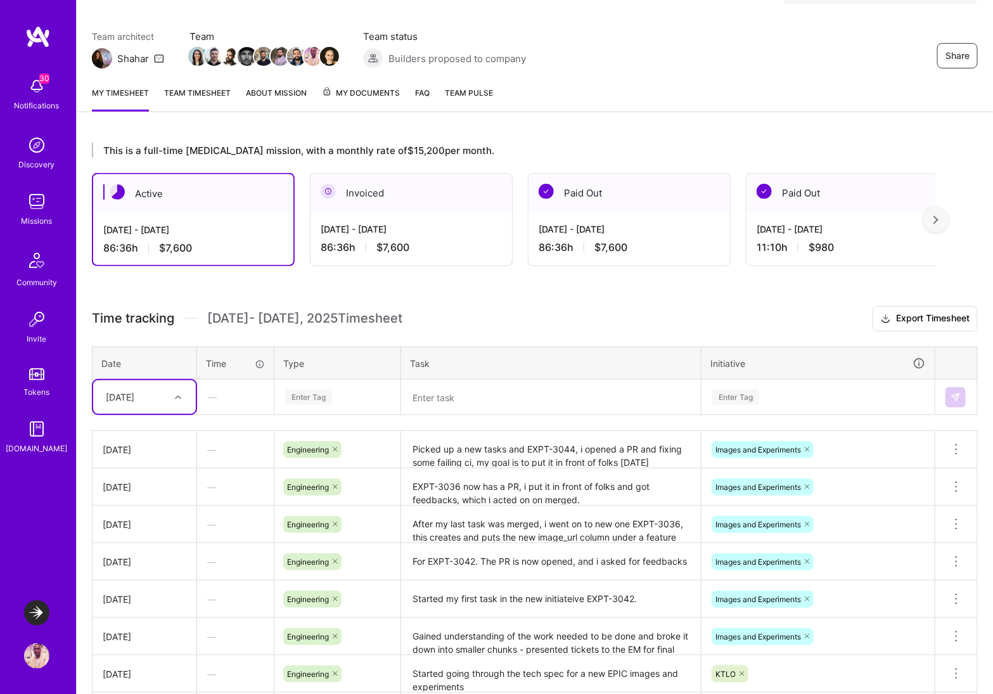
scroll to position [0, 0]
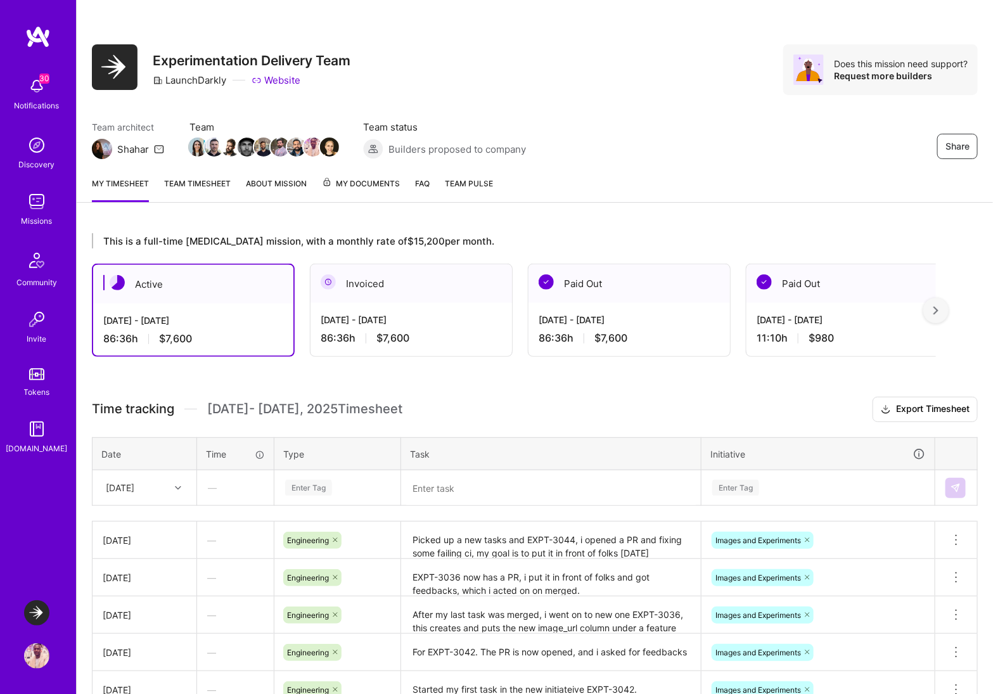
click at [205, 188] on link "Team timesheet" at bounding box center [197, 189] width 67 height 25
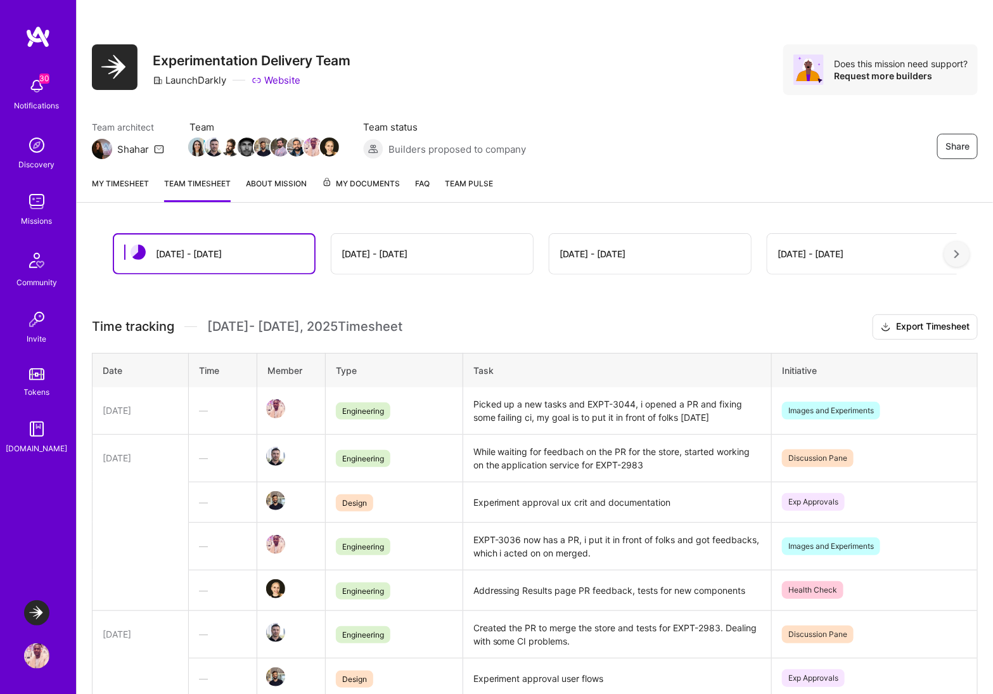
click at [346, 186] on span "My Documents" at bounding box center [361, 184] width 78 height 14
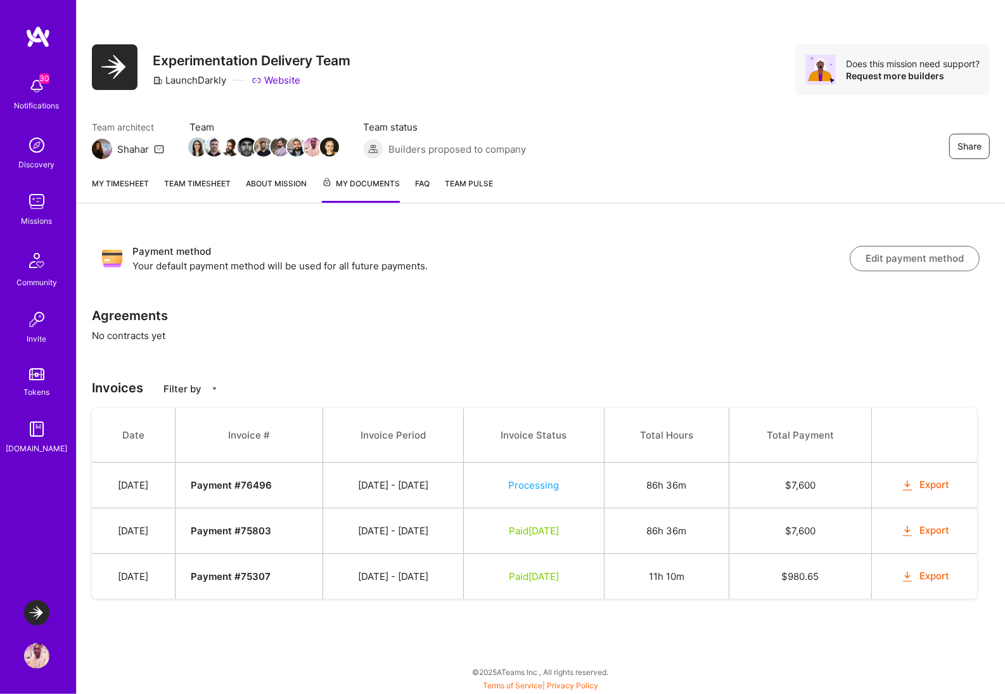
click at [115, 180] on link "My timesheet" at bounding box center [120, 190] width 57 height 26
